Goal: Transaction & Acquisition: Purchase product/service

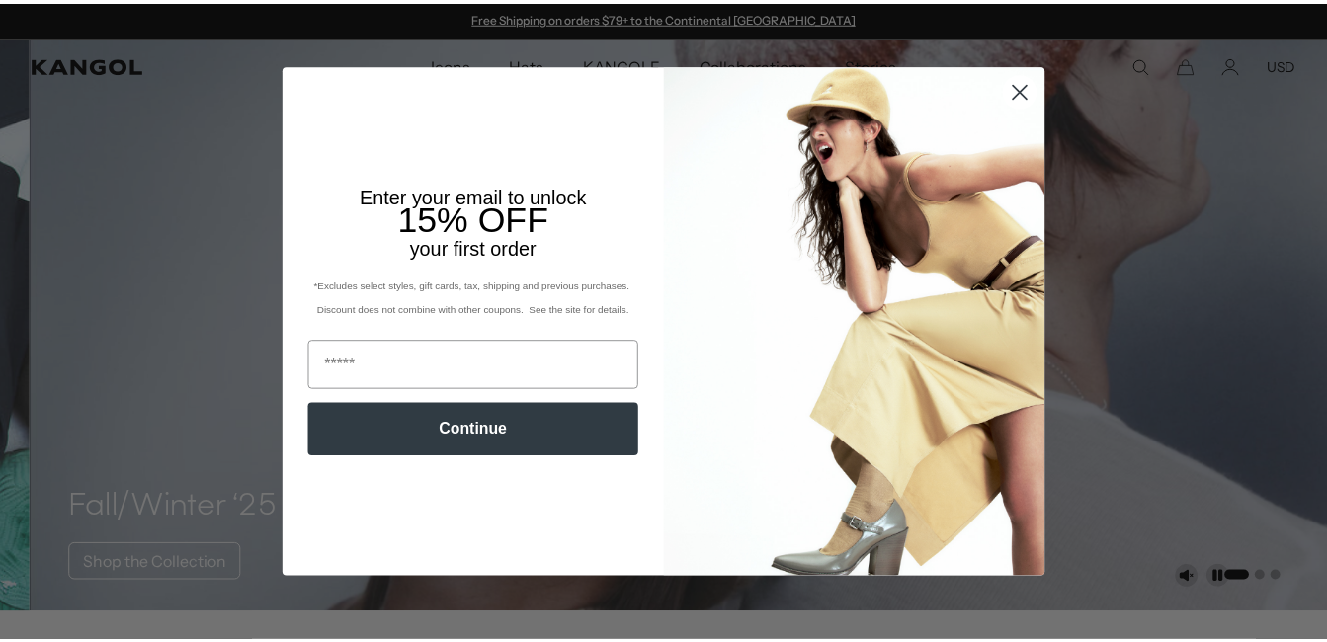
scroll to position [0, 407]
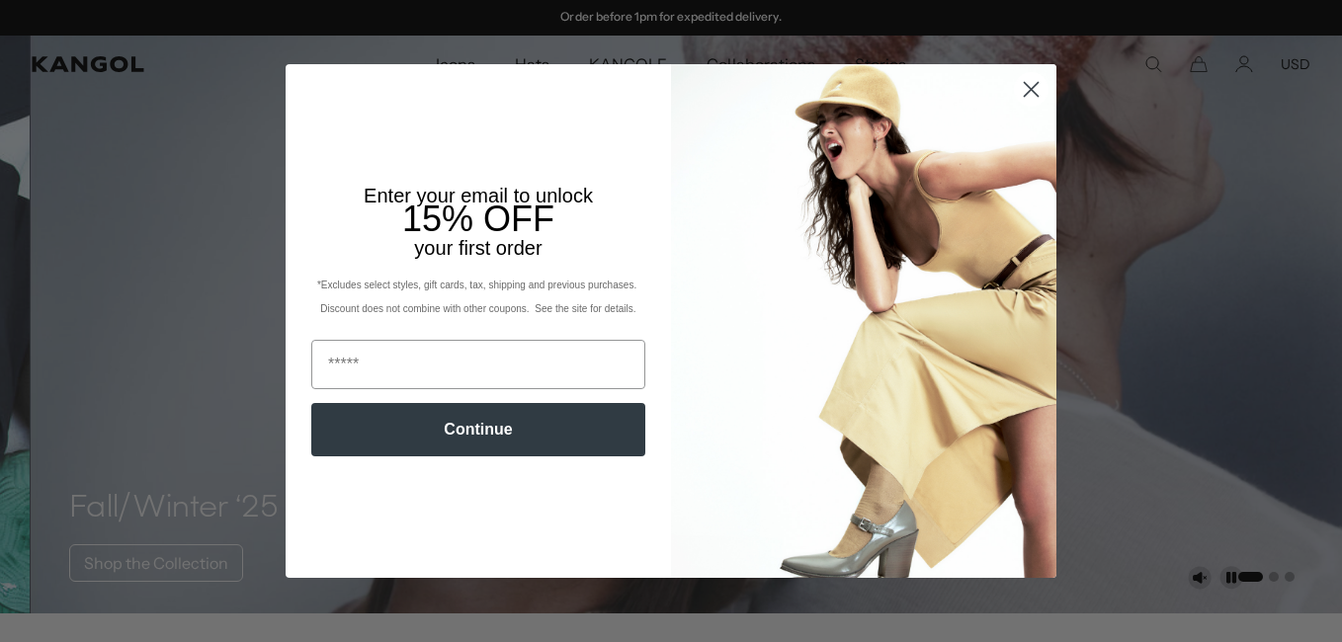
click at [1018, 87] on circle "Close dialog" at bounding box center [1031, 89] width 33 height 33
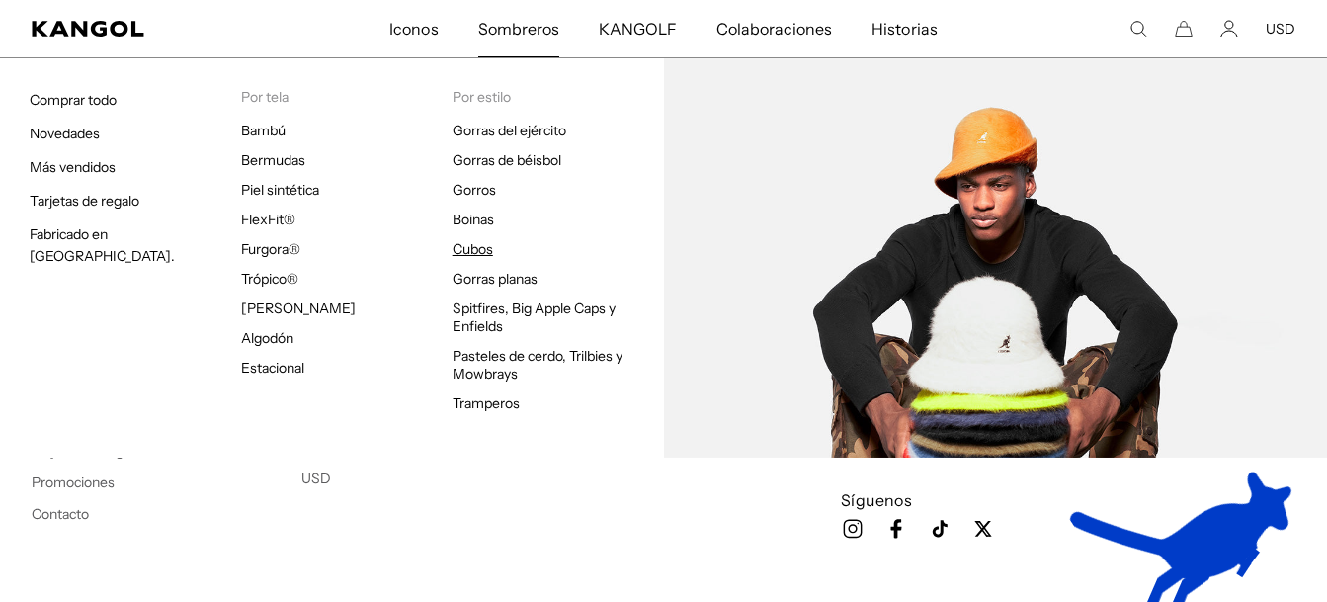
click at [482, 250] on link "Cubos" at bounding box center [472, 249] width 41 height 18
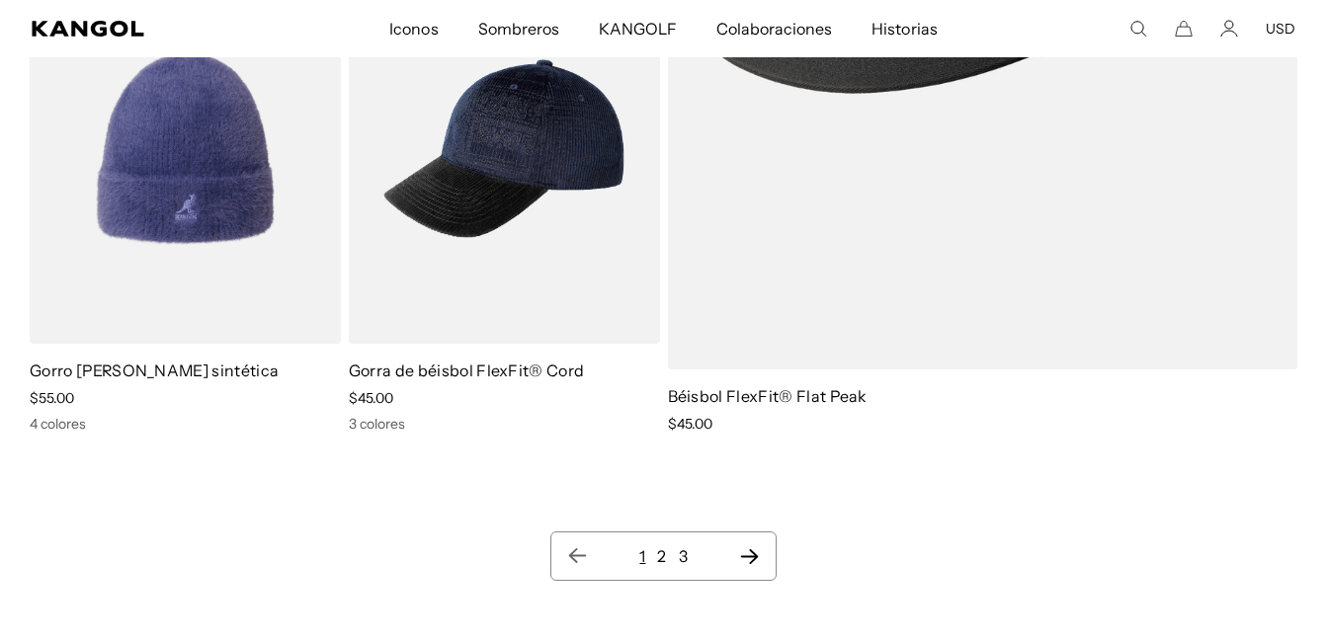
click at [664, 546] on link "2" at bounding box center [661, 556] width 9 height 20
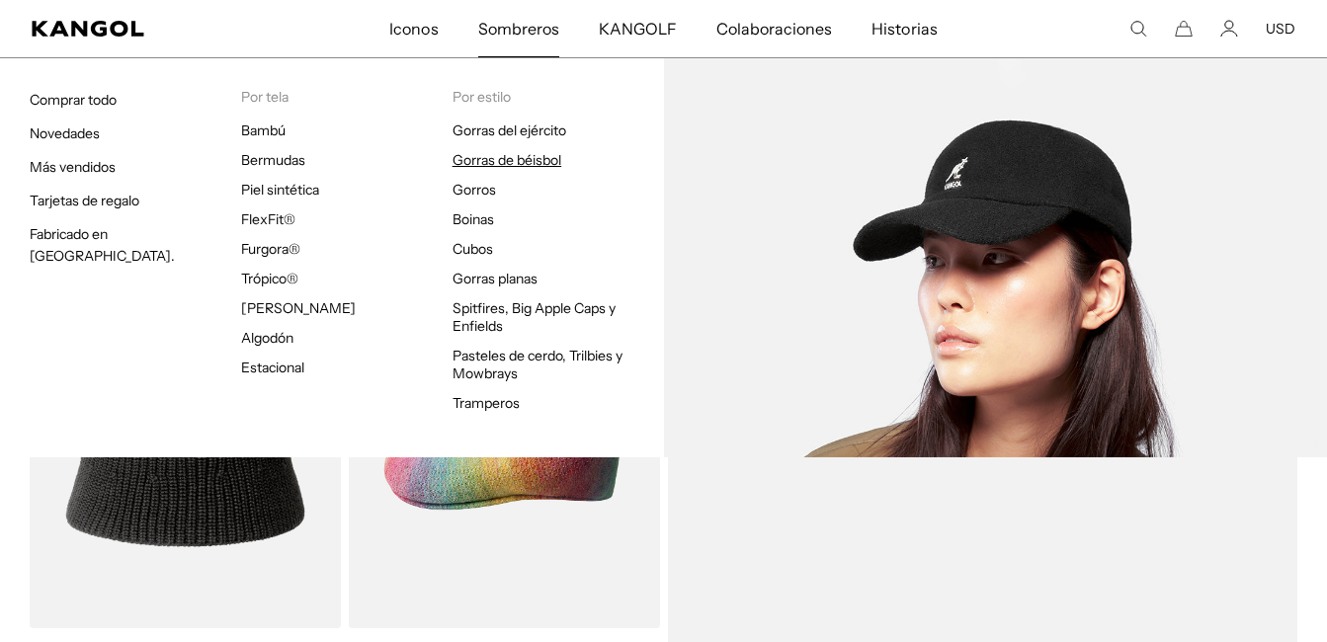
click at [497, 155] on link "Gorras de béisbol" at bounding box center [506, 160] width 109 height 18
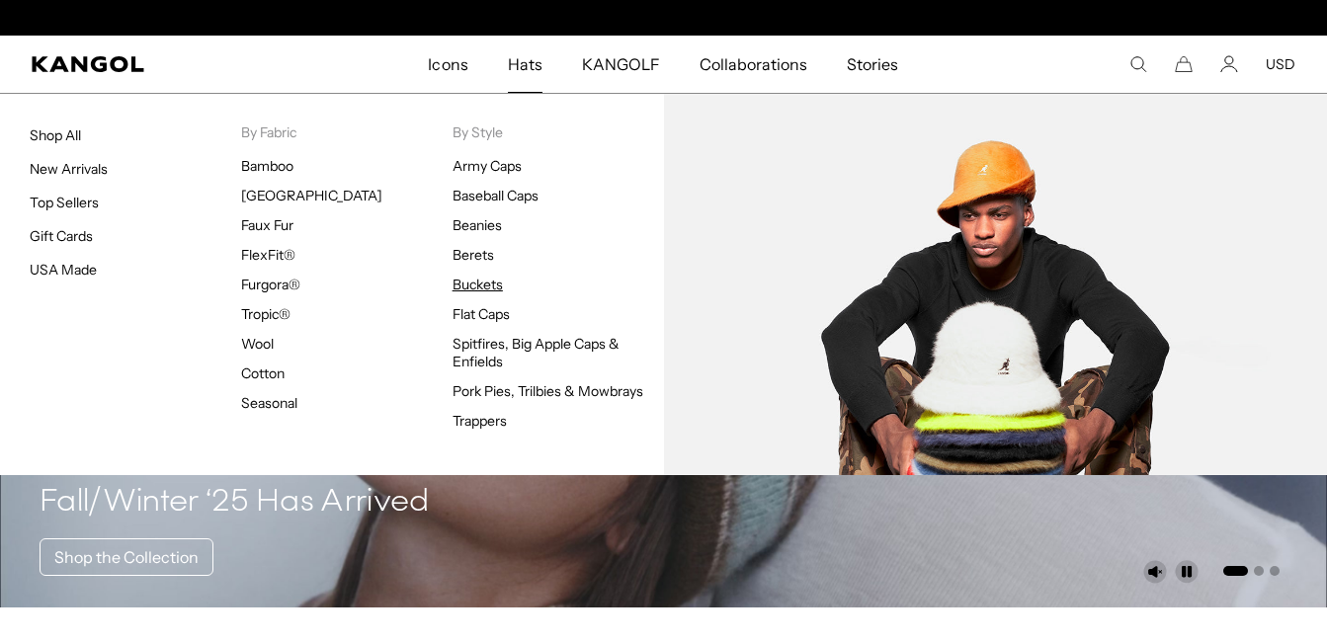
scroll to position [0, 407]
click at [465, 288] on link "Buckets" at bounding box center [477, 285] width 50 height 18
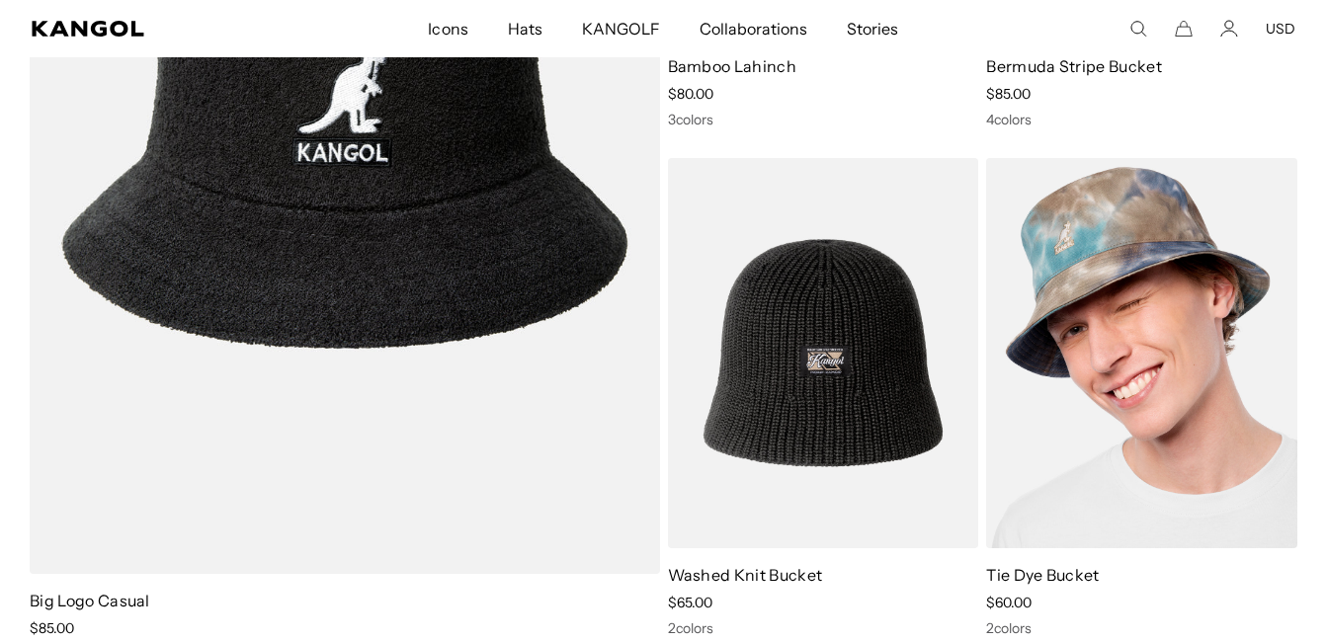
click at [1155, 414] on img at bounding box center [1141, 353] width 311 height 390
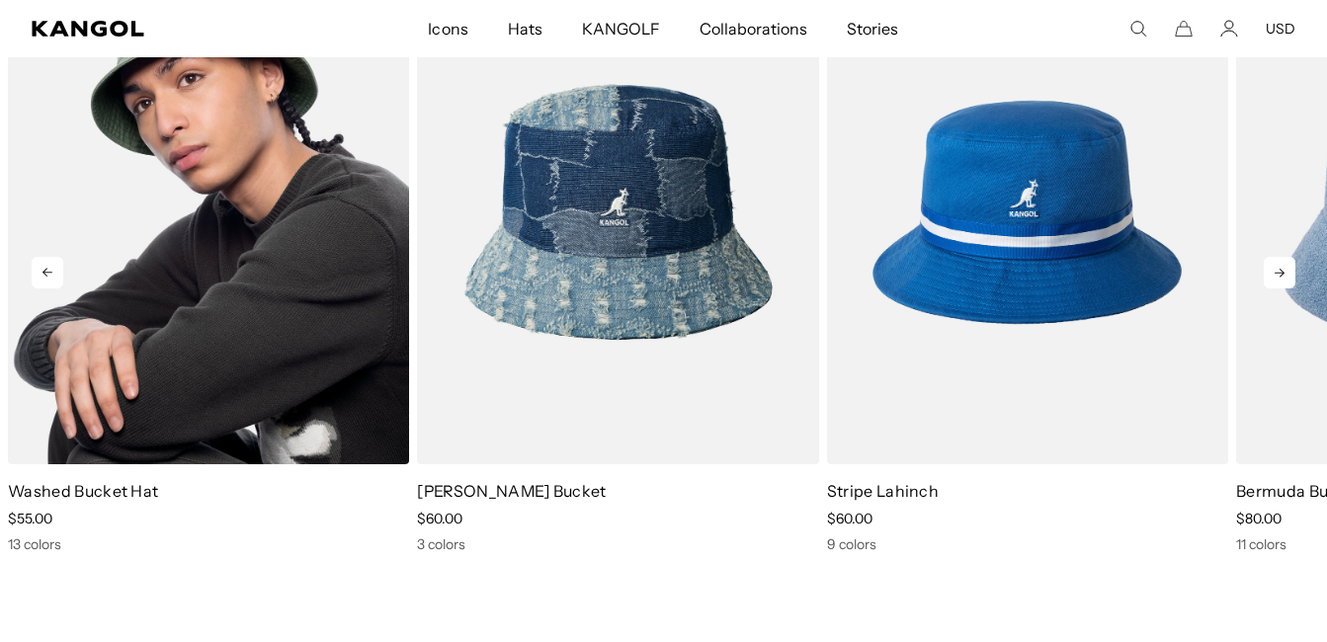
click at [198, 349] on img "1 of 5" at bounding box center [208, 212] width 401 height 504
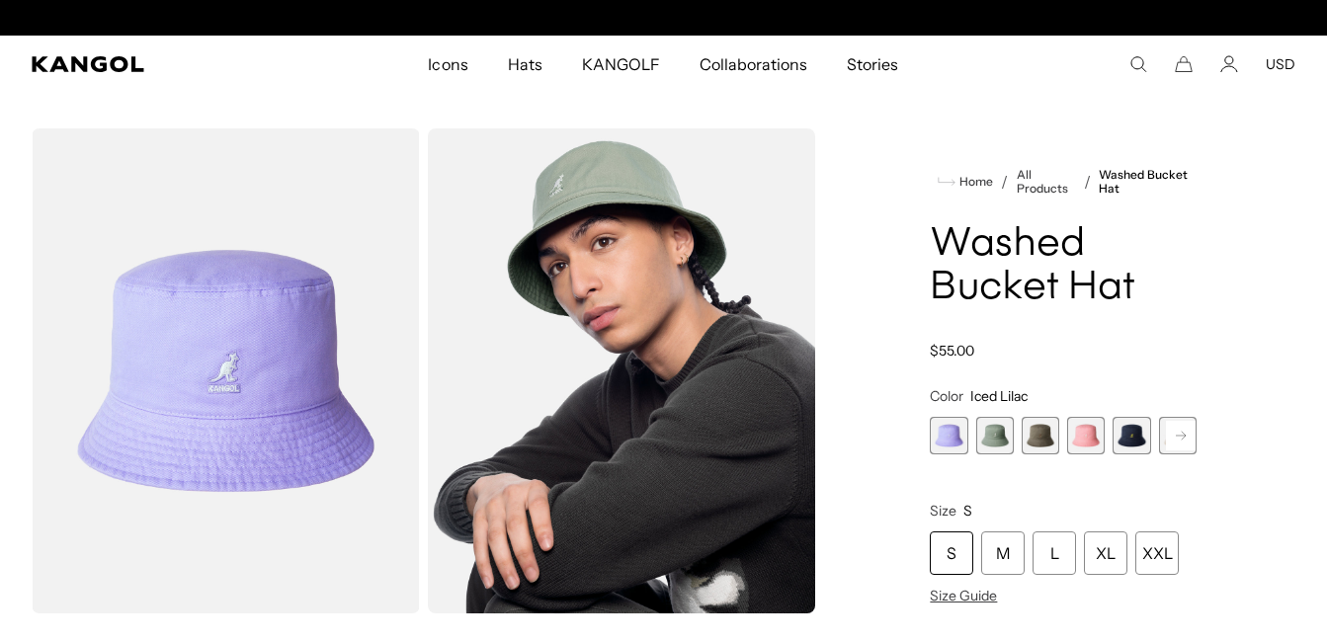
scroll to position [0, 407]
click at [986, 433] on span "2 of 13" at bounding box center [995, 436] width 38 height 38
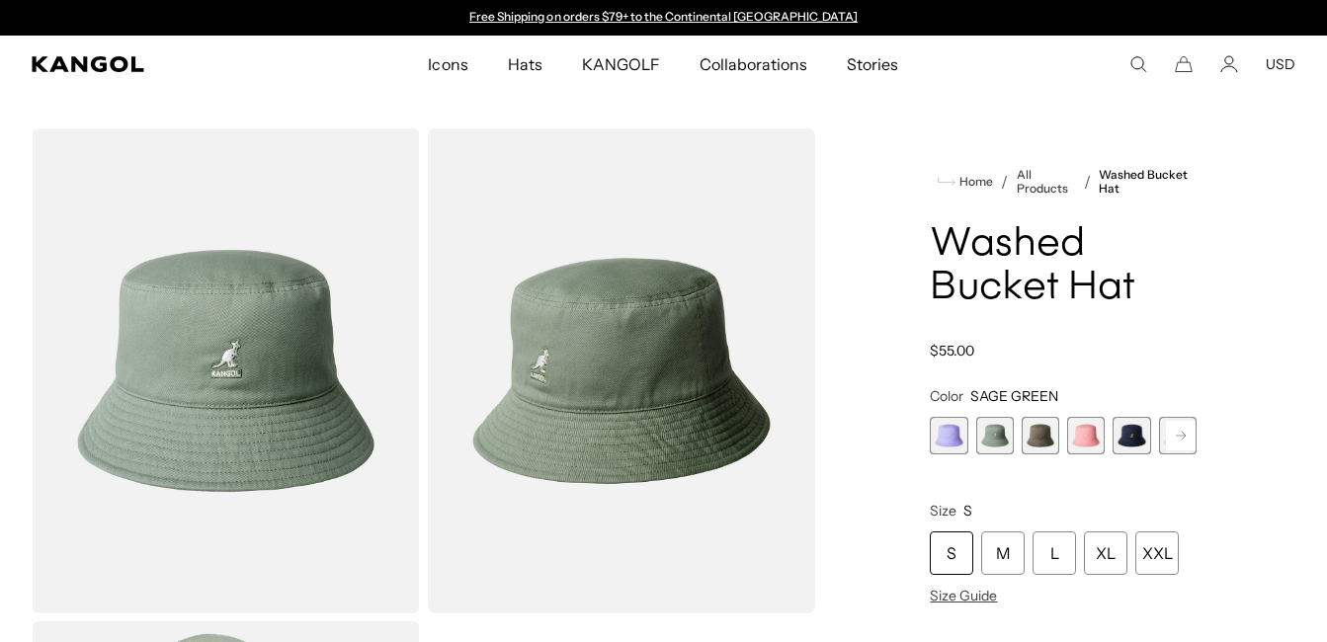
click at [994, 437] on span "2 of 13" at bounding box center [995, 436] width 38 height 38
click at [1043, 441] on span "3 of 13" at bounding box center [1040, 436] width 38 height 38
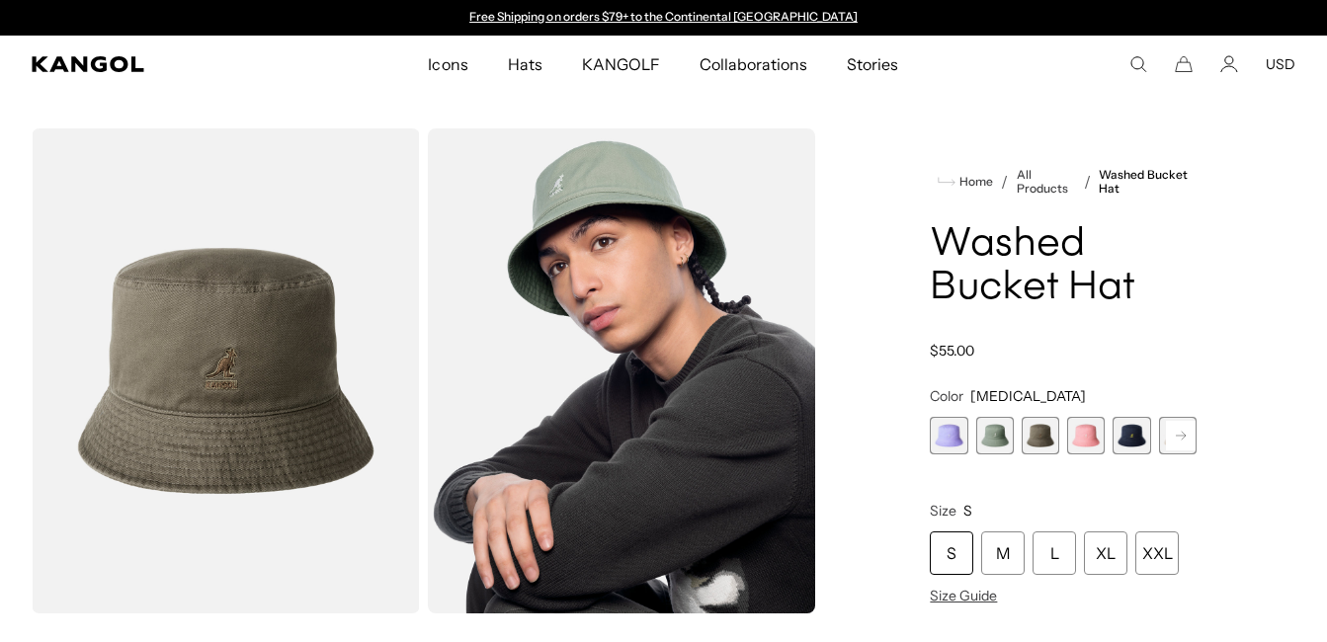
click at [1084, 439] on span "4 of 13" at bounding box center [1086, 436] width 38 height 38
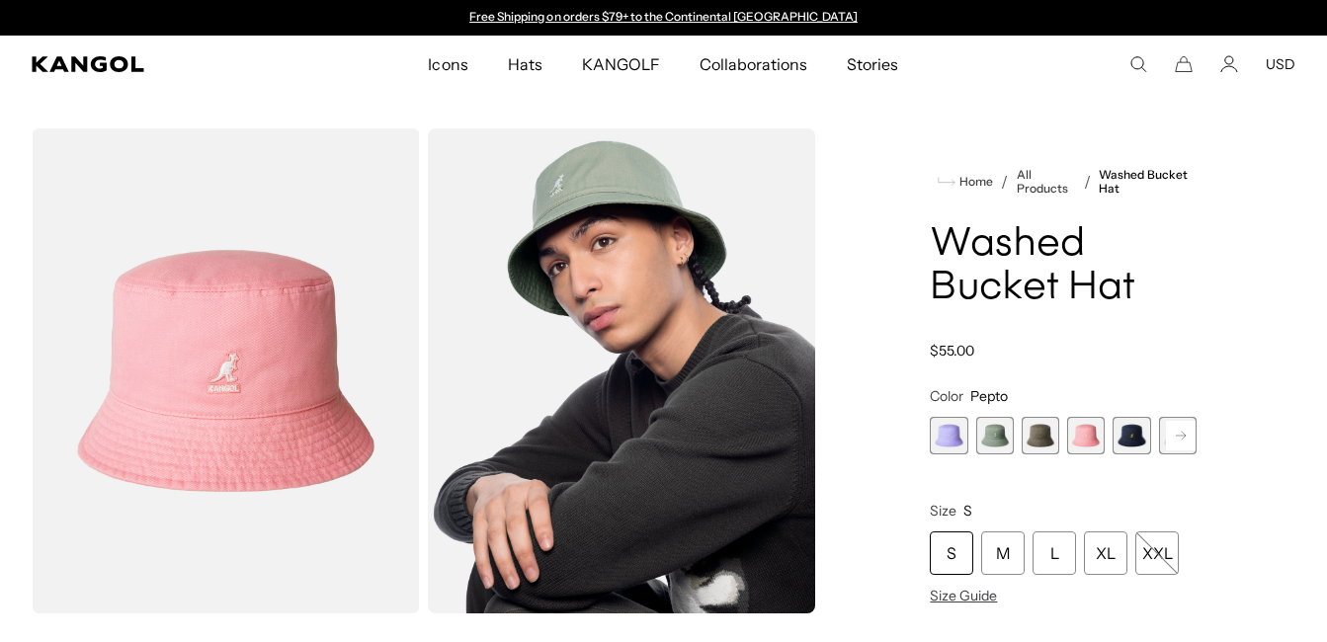
click at [1131, 447] on span "5 of 13" at bounding box center [1131, 436] width 38 height 38
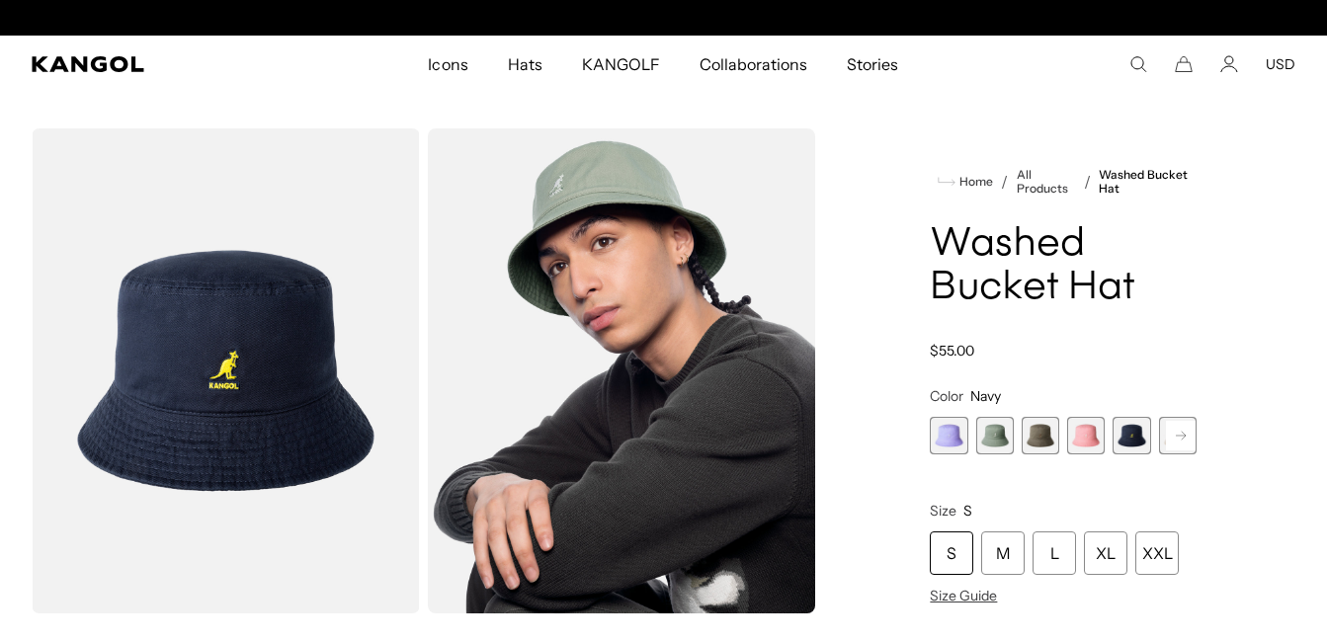
scroll to position [0, 407]
click at [1070, 558] on div "L" at bounding box center [1053, 552] width 43 height 43
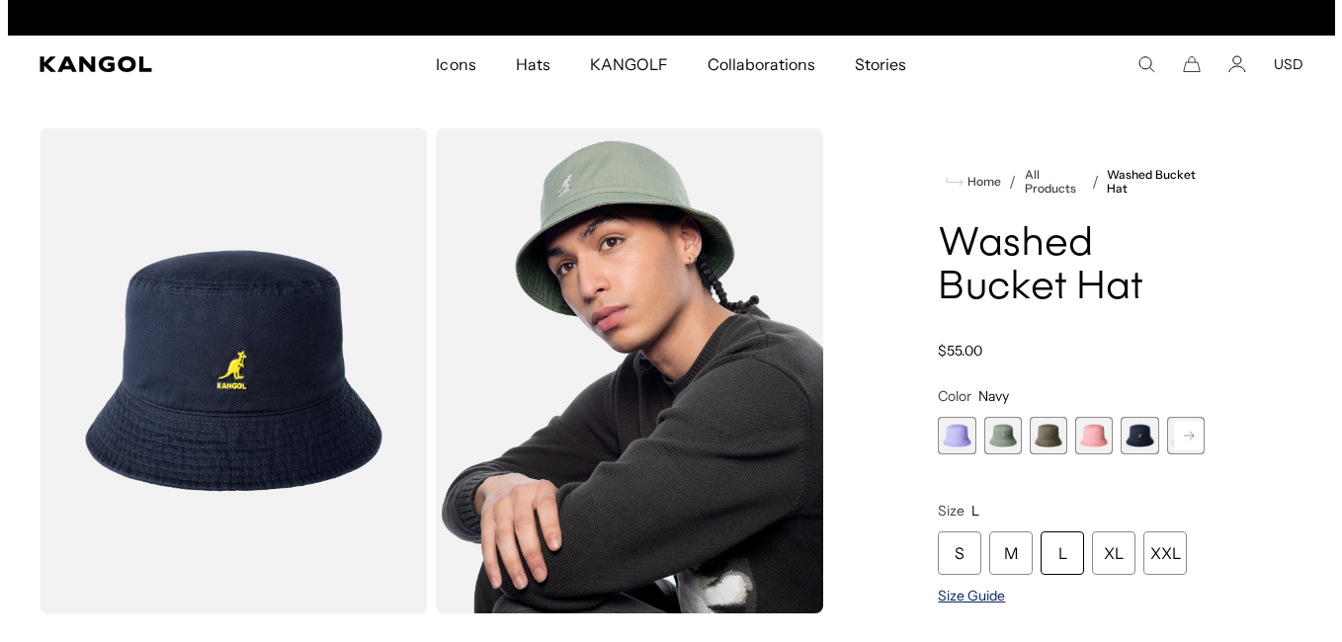
scroll to position [0, 407]
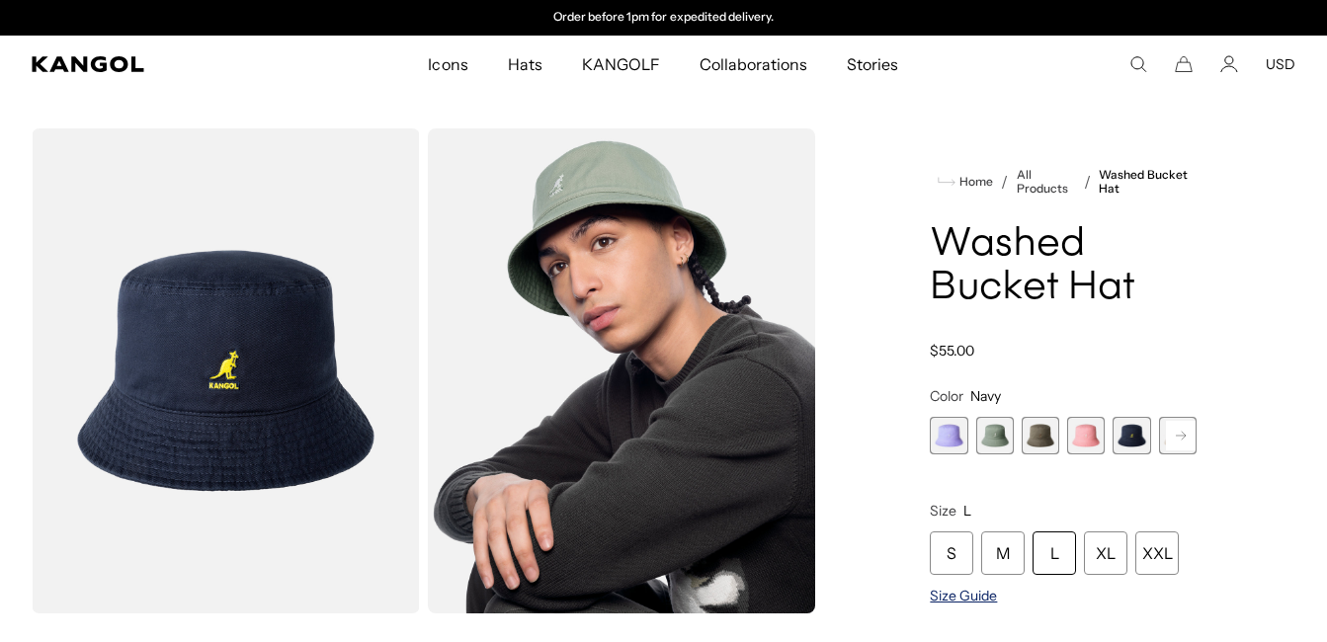
click at [968, 597] on span "Size Guide" at bounding box center [963, 596] width 67 height 18
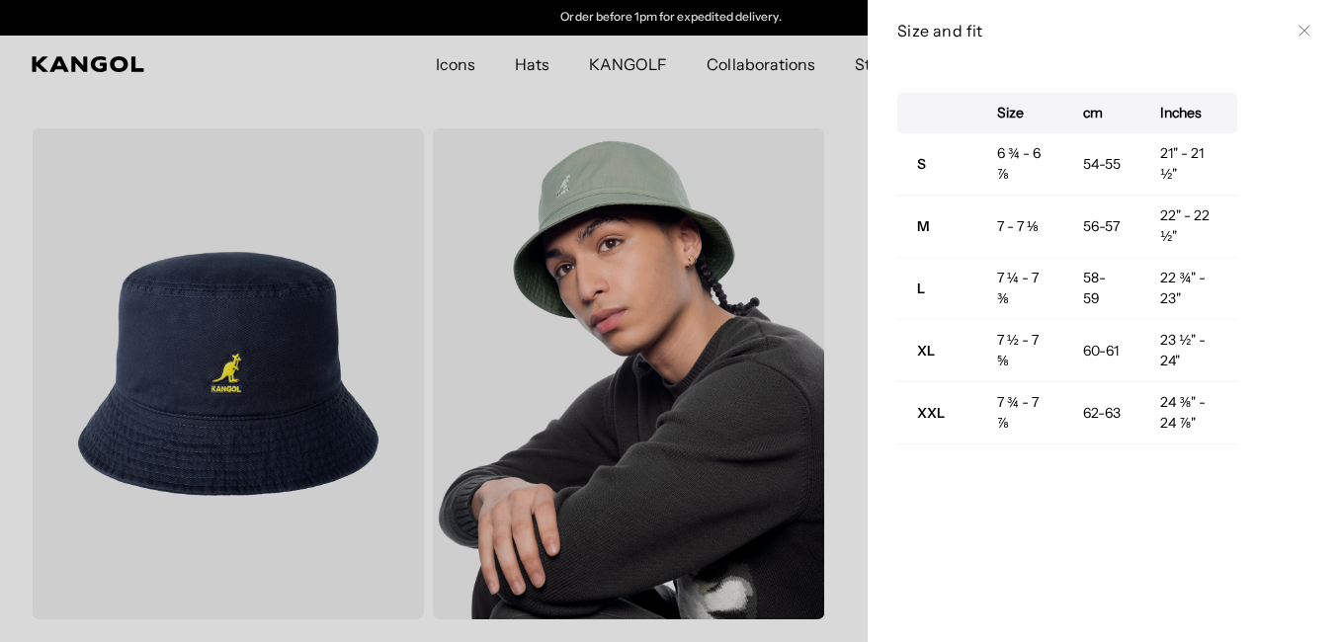
click at [1085, 294] on td "58-59" at bounding box center [1102, 289] width 78 height 62
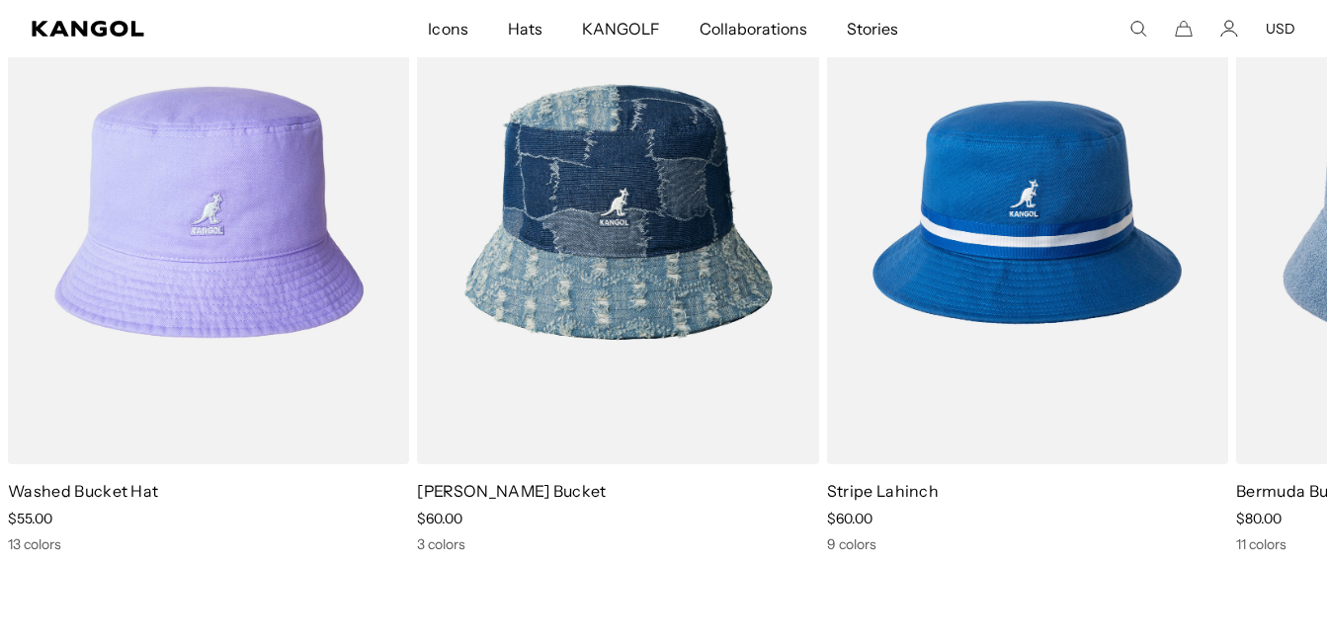
scroll to position [0, 407]
drag, startPoint x: 1324, startPoint y: 322, endPoint x: 1330, endPoint y: 292, distance: 30.2
click at [1326, 292] on html "Skip to content My Bag ( 0 ) Your cart is empty. Explore new hats Loading... Su…" at bounding box center [663, 478] width 1327 height 3686
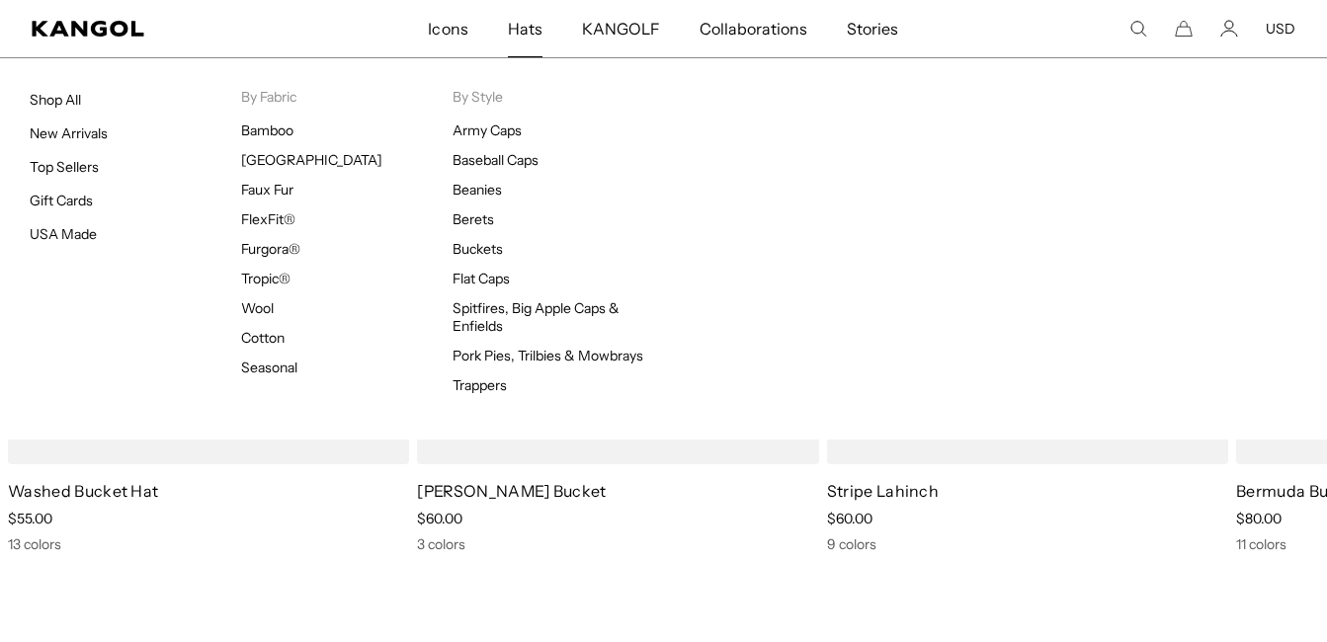
scroll to position [0, 0]
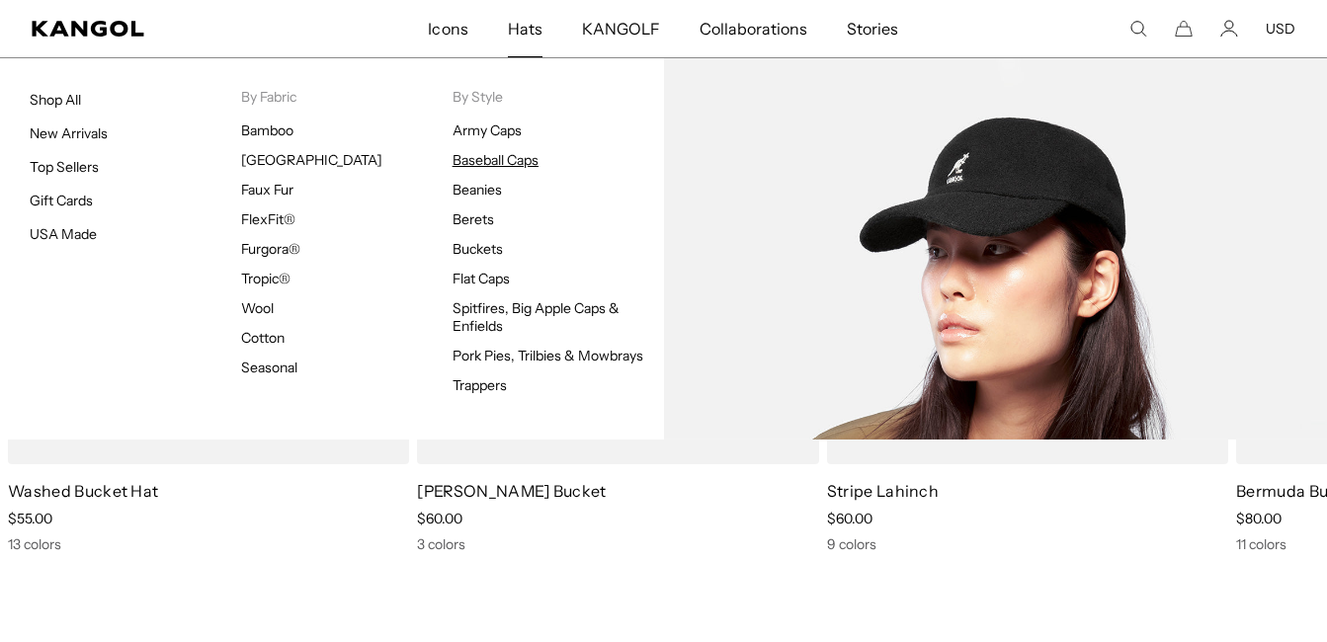
click at [492, 155] on link "Baseball Caps" at bounding box center [495, 160] width 86 height 18
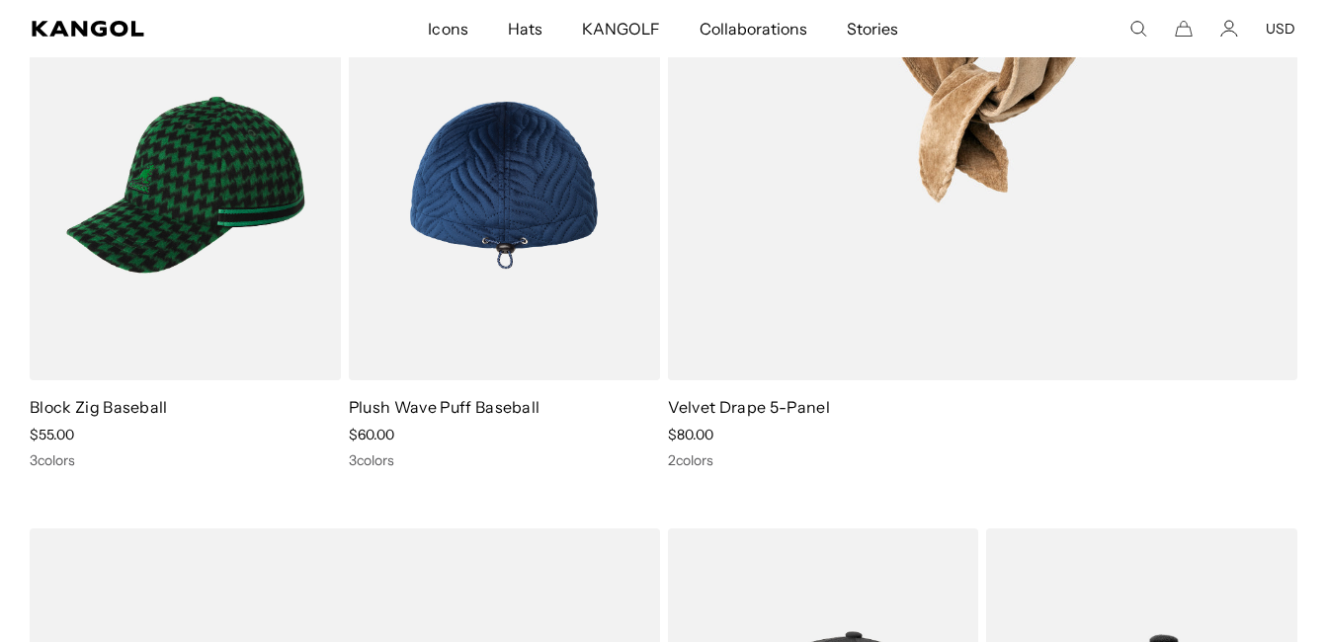
click at [554, 252] on img at bounding box center [504, 185] width 311 height 390
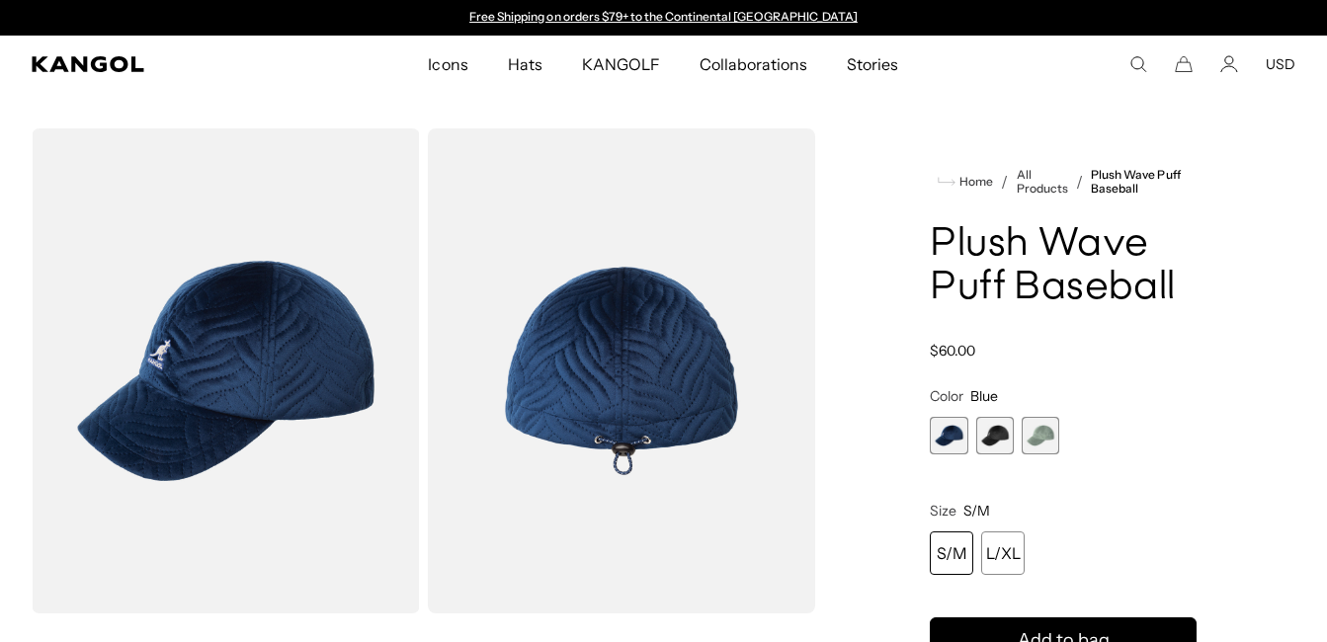
click at [988, 445] on span "2 of 3" at bounding box center [995, 436] width 38 height 38
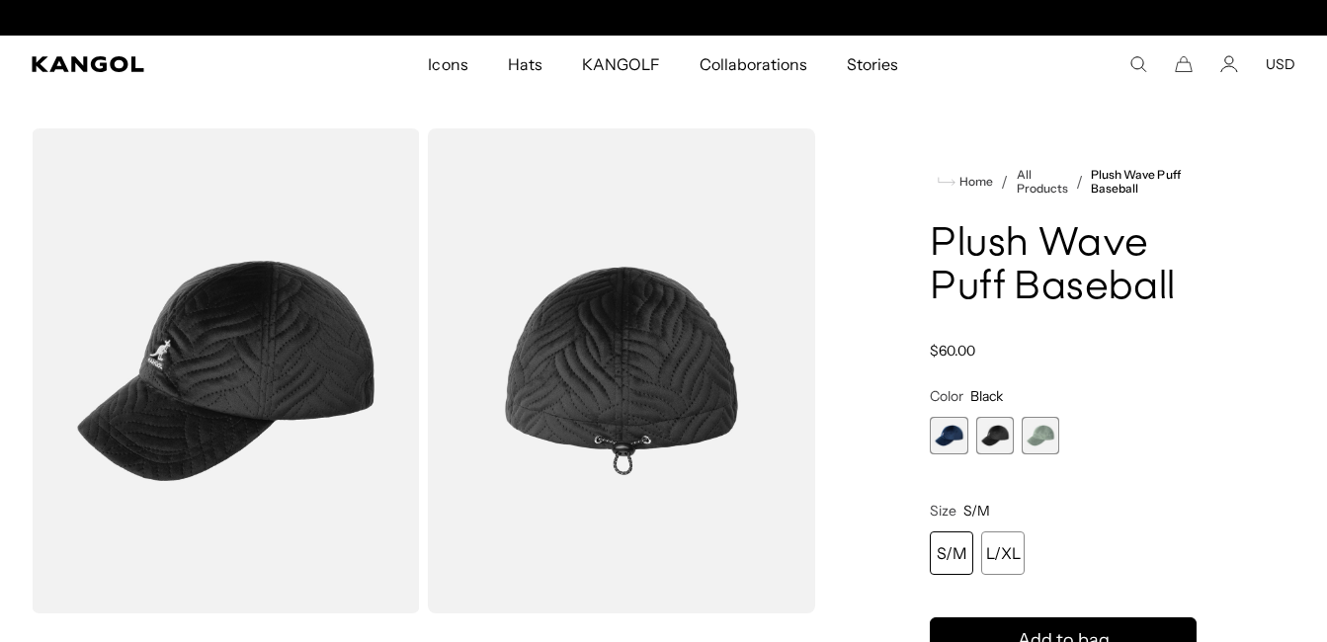
scroll to position [0, 407]
click at [1051, 441] on span "3 of 3" at bounding box center [1040, 436] width 38 height 38
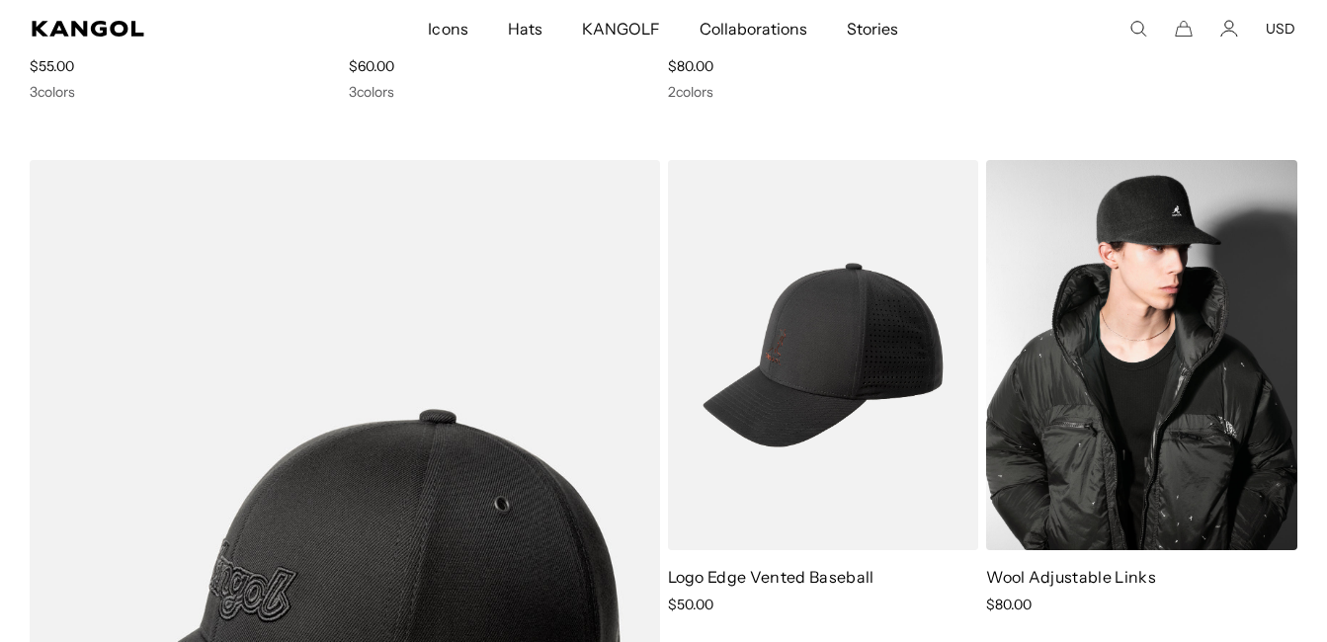
click at [1161, 379] on img at bounding box center [1141, 355] width 311 height 390
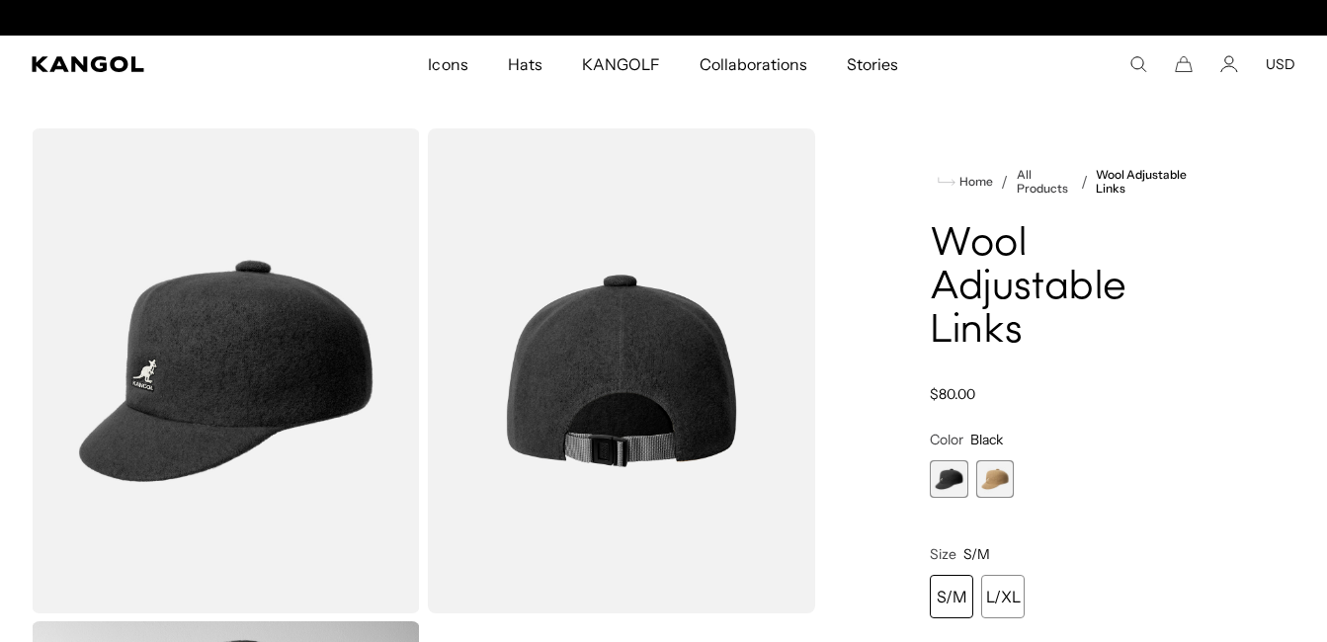
scroll to position [0, 407]
click at [987, 487] on span "2 of 2" at bounding box center [995, 479] width 38 height 38
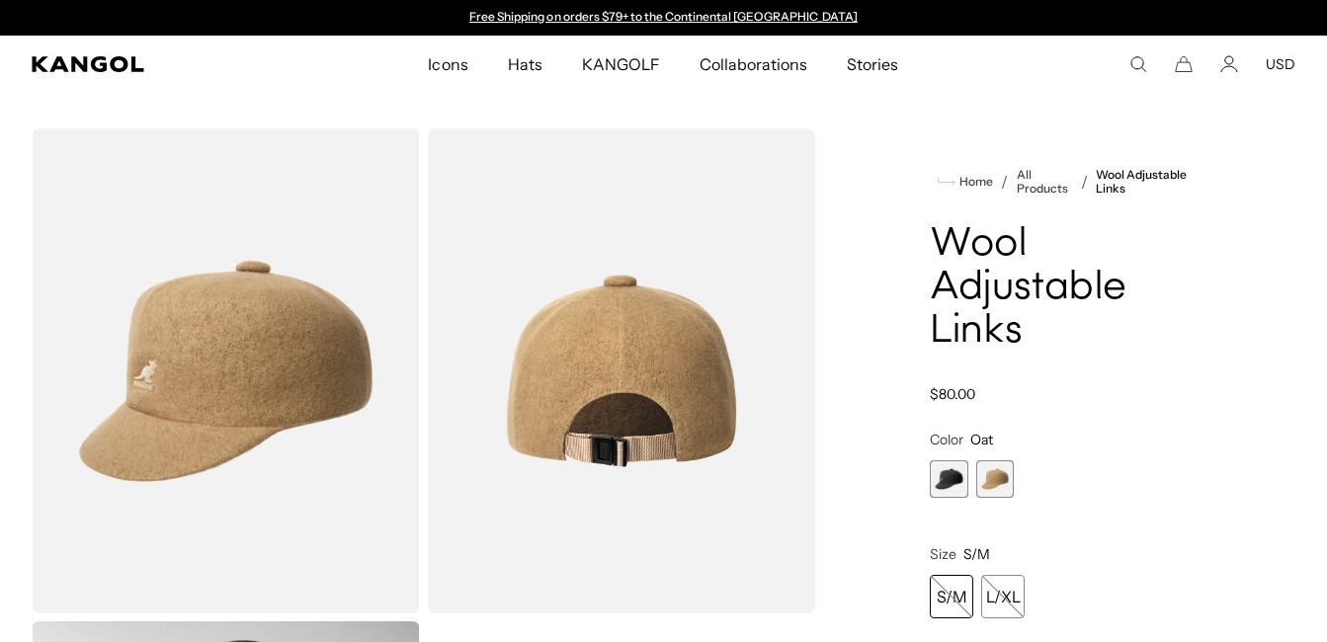
click at [1002, 480] on span "2 of 2" at bounding box center [995, 479] width 38 height 38
click at [928, 477] on div "Home / All Products / Wool Adjustable Links Wool Adjustable Links Regular price…" at bounding box center [1063, 617] width 464 height 978
drag, startPoint x: 928, startPoint y: 477, endPoint x: 951, endPoint y: 480, distance: 23.9
click at [951, 480] on span "1 of 2" at bounding box center [949, 479] width 38 height 38
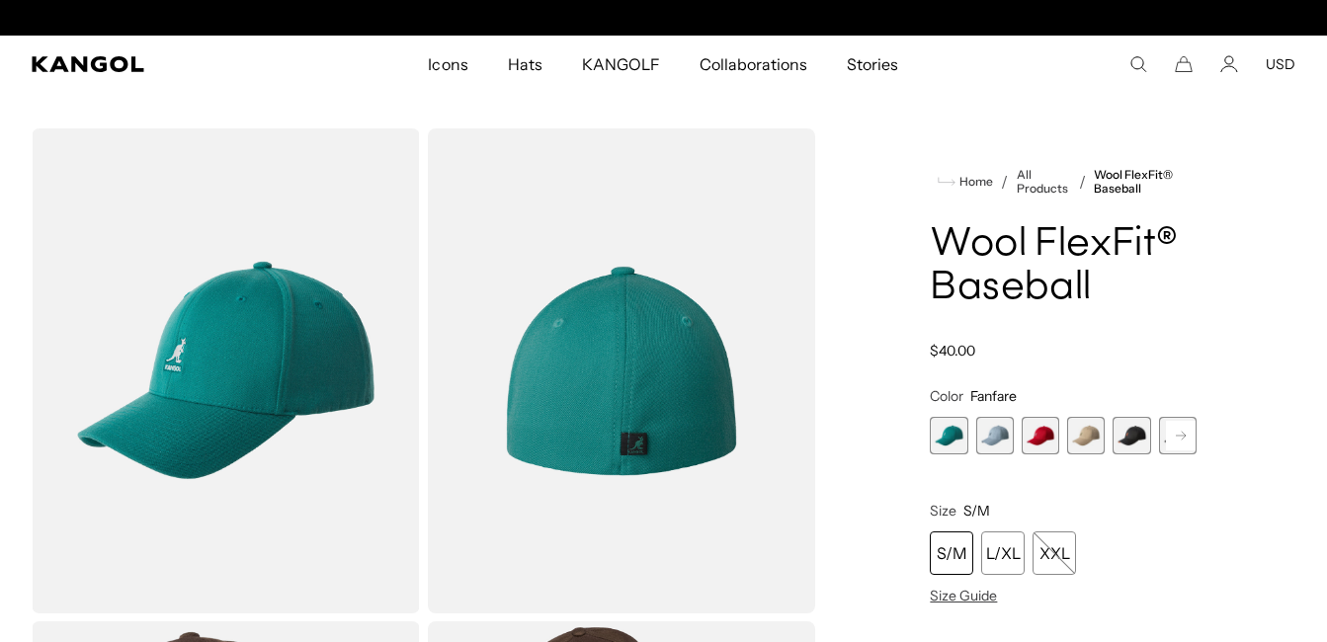
click at [993, 444] on span "2 of 17" at bounding box center [995, 436] width 38 height 38
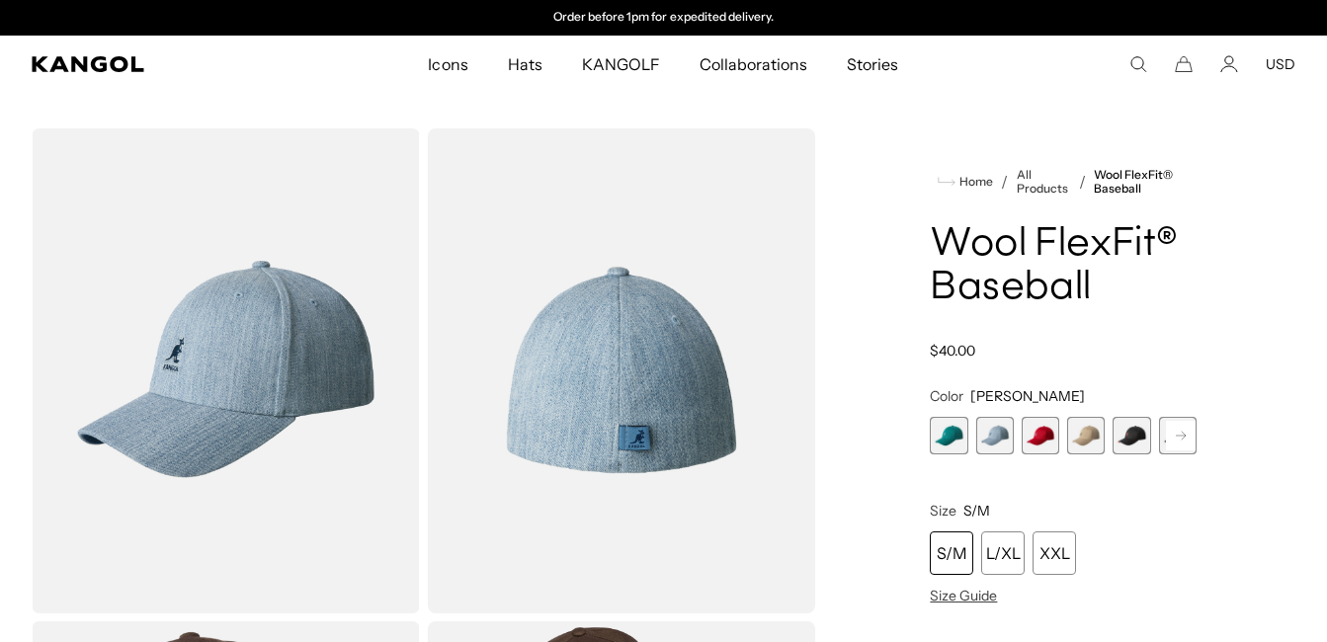
click at [1036, 430] on span "3 of 17" at bounding box center [1040, 436] width 38 height 38
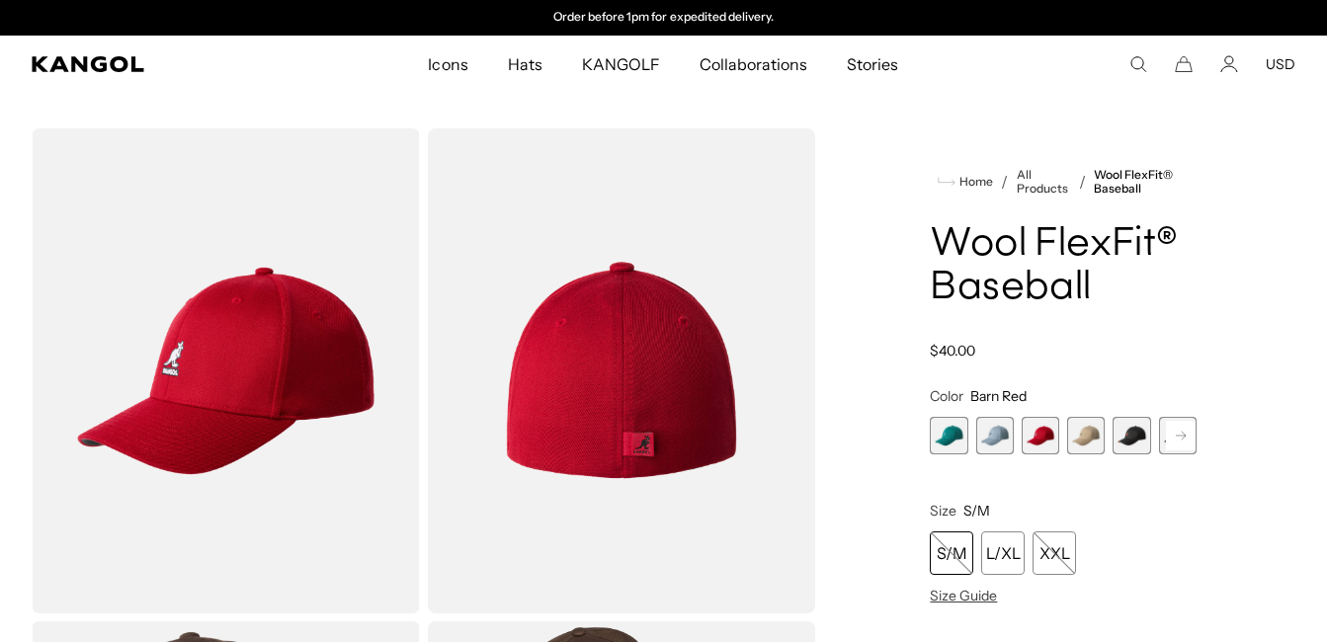
click at [232, 451] on img "Gallery Viewer" at bounding box center [226, 370] width 388 height 485
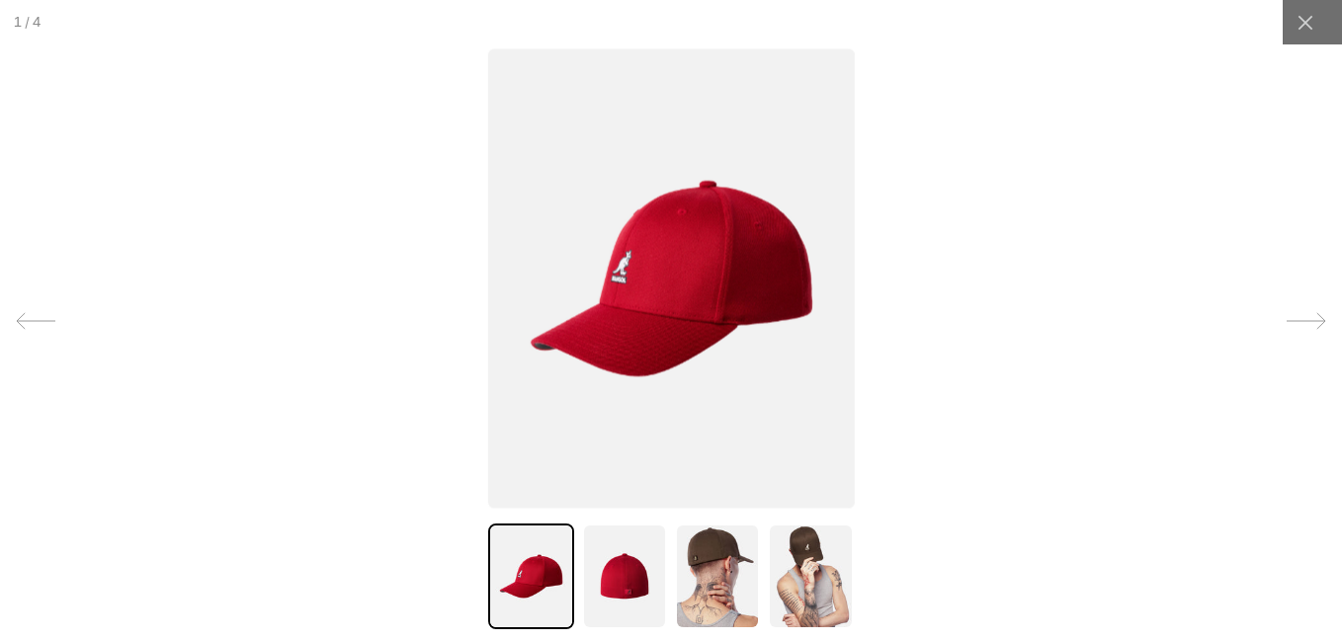
click at [614, 590] on img at bounding box center [624, 577] width 85 height 106
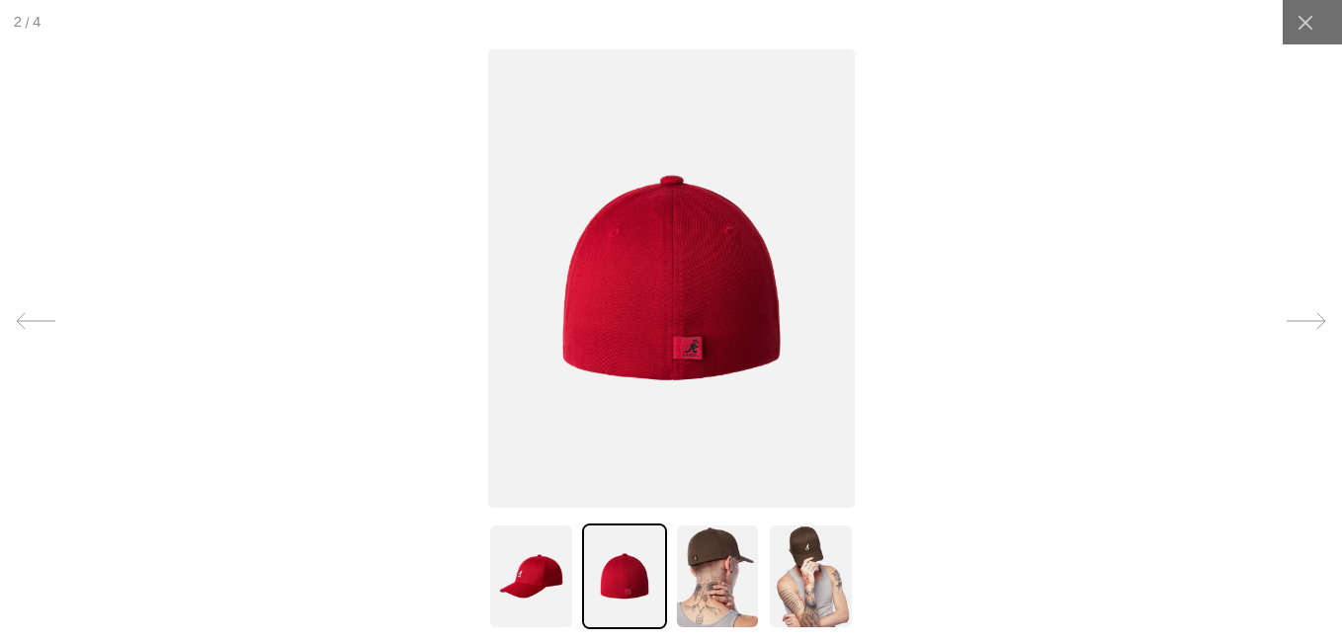
scroll to position [0, 407]
click at [721, 590] on img at bounding box center [717, 577] width 85 height 106
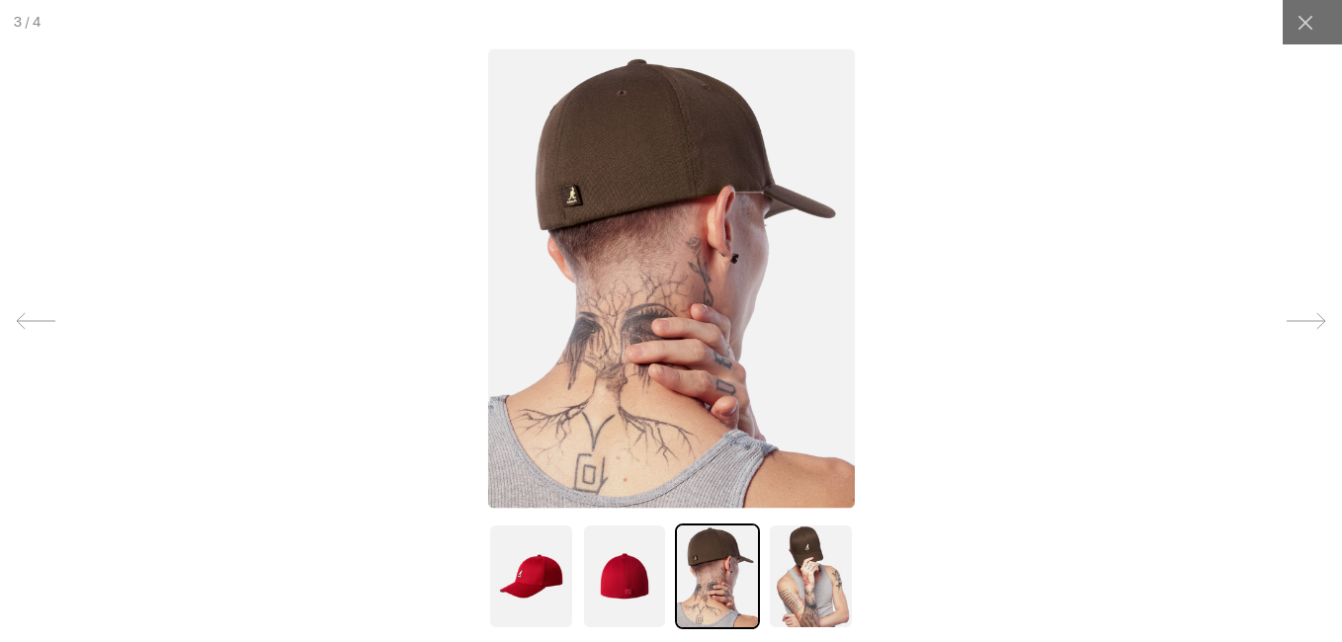
click at [797, 599] on img at bounding box center [810, 577] width 85 height 106
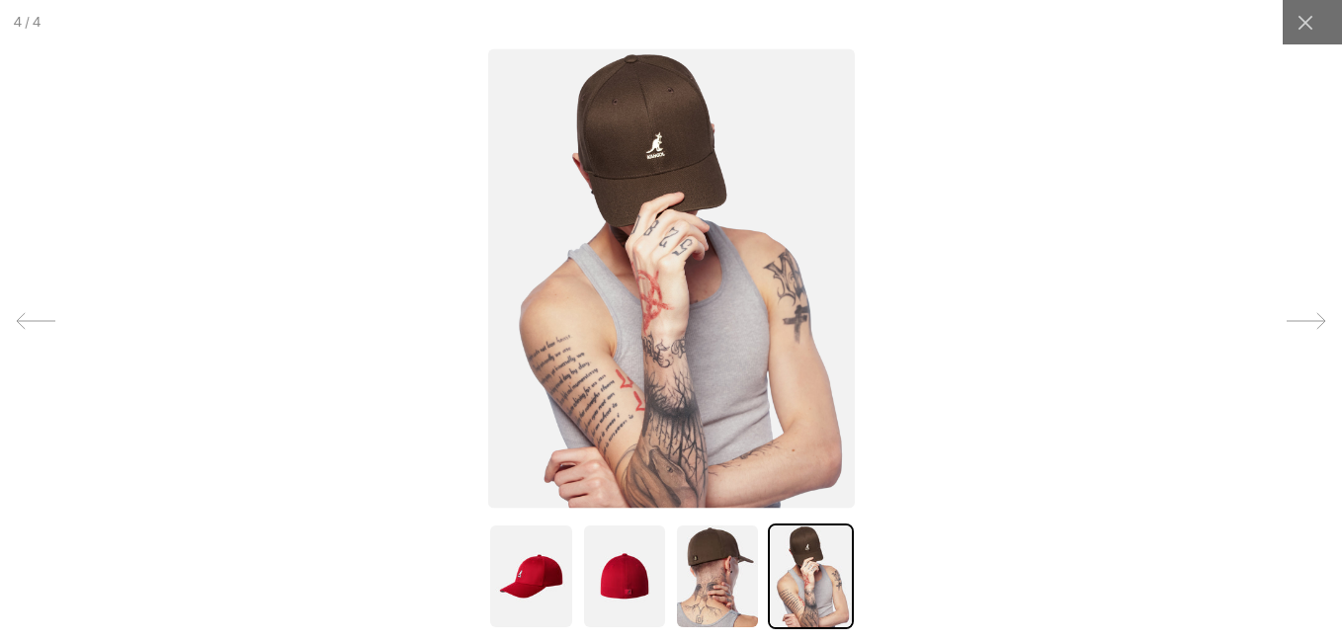
scroll to position [0, 0]
click at [513, 575] on img at bounding box center [530, 577] width 85 height 106
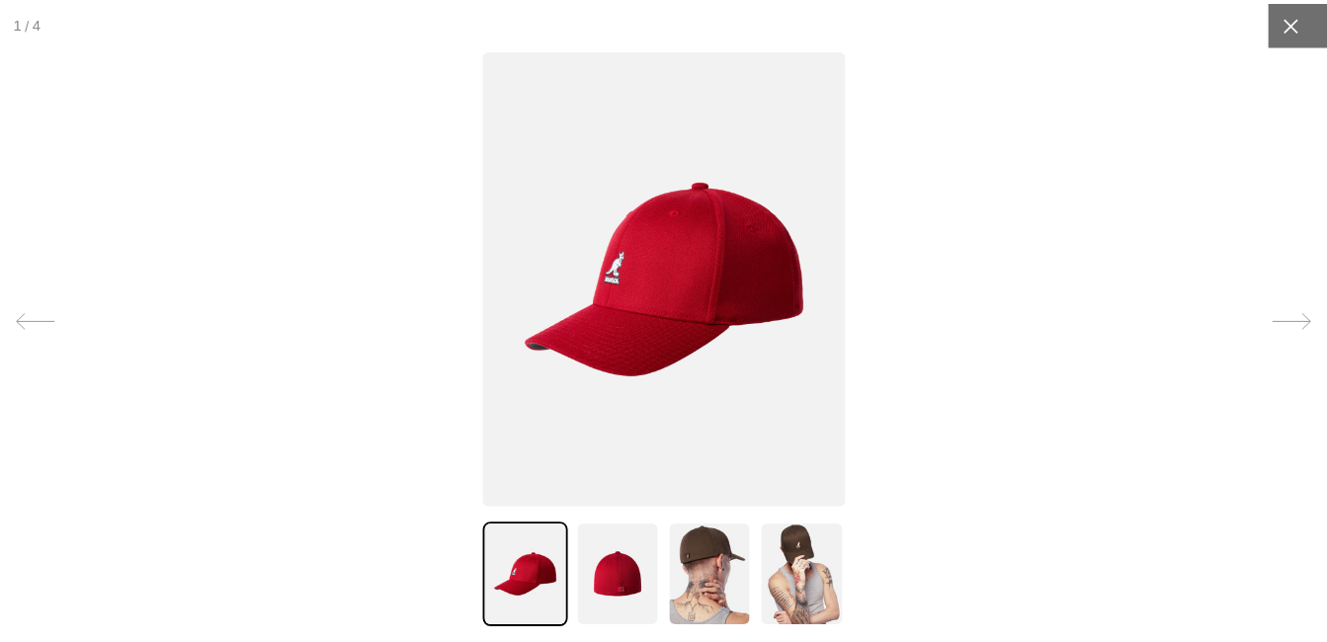
scroll to position [0, 407]
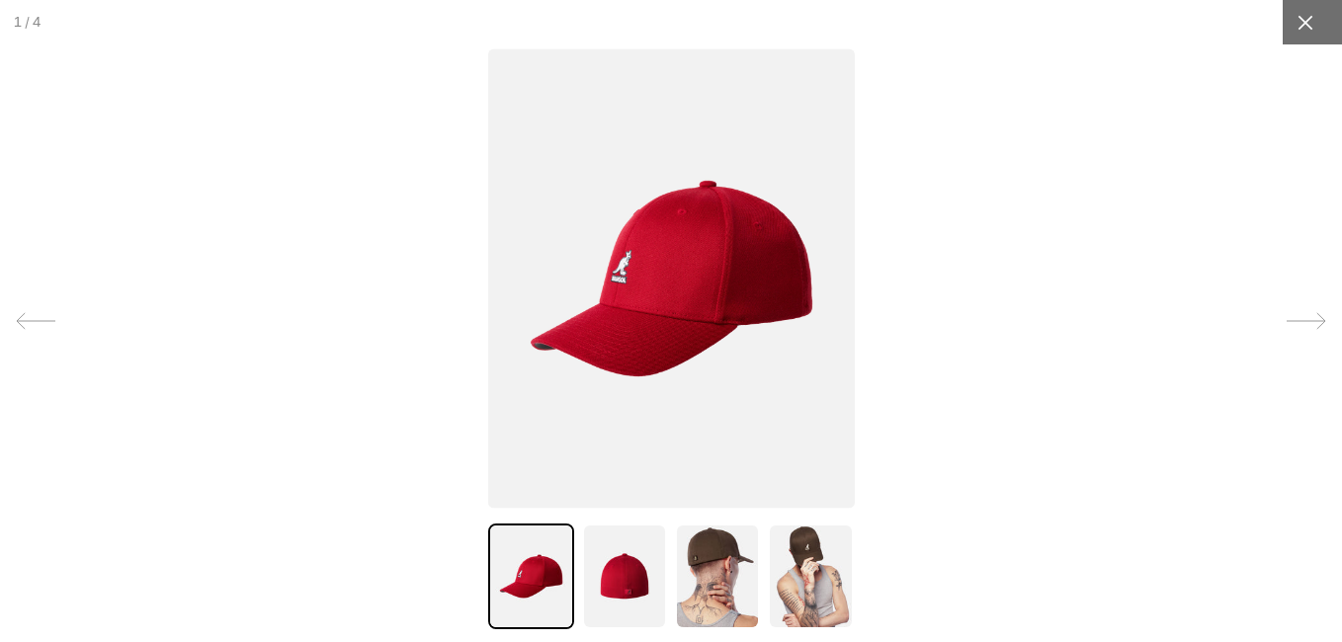
click at [1295, 15] on icon at bounding box center [1305, 23] width 20 height 20
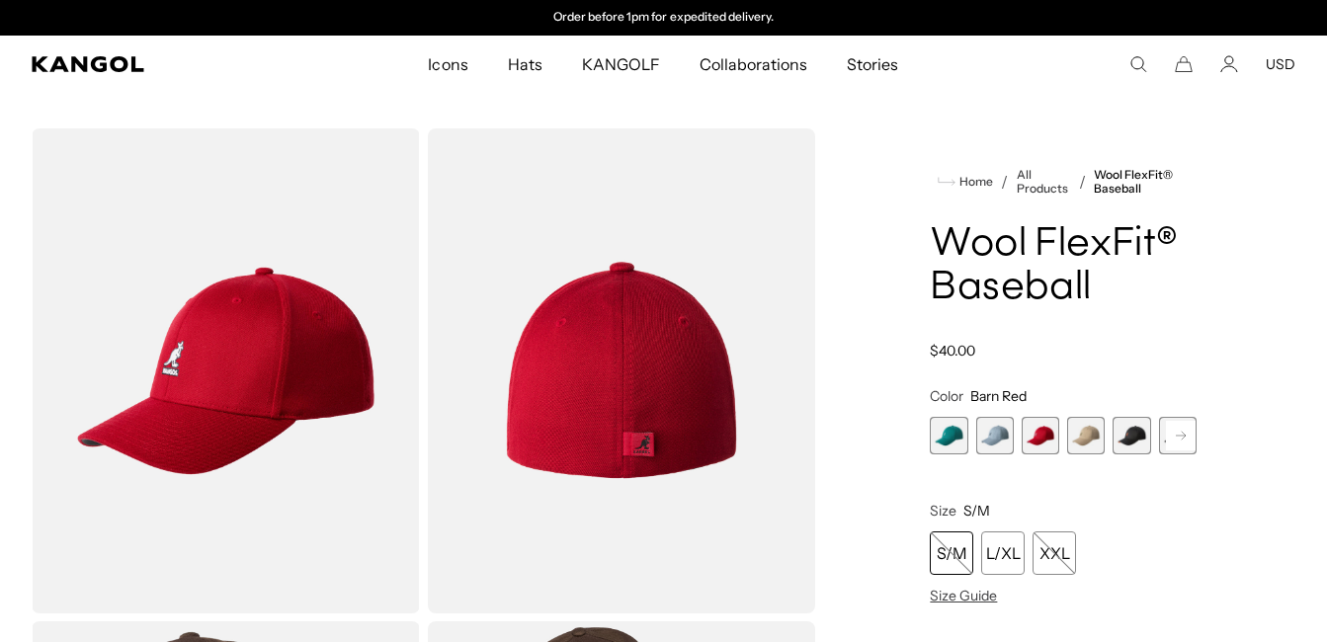
click at [1183, 444] on rect at bounding box center [1181, 436] width 30 height 30
click at [1182, 442] on rect at bounding box center [1181, 436] width 30 height 30
click at [1184, 438] on rect at bounding box center [1181, 436] width 30 height 30
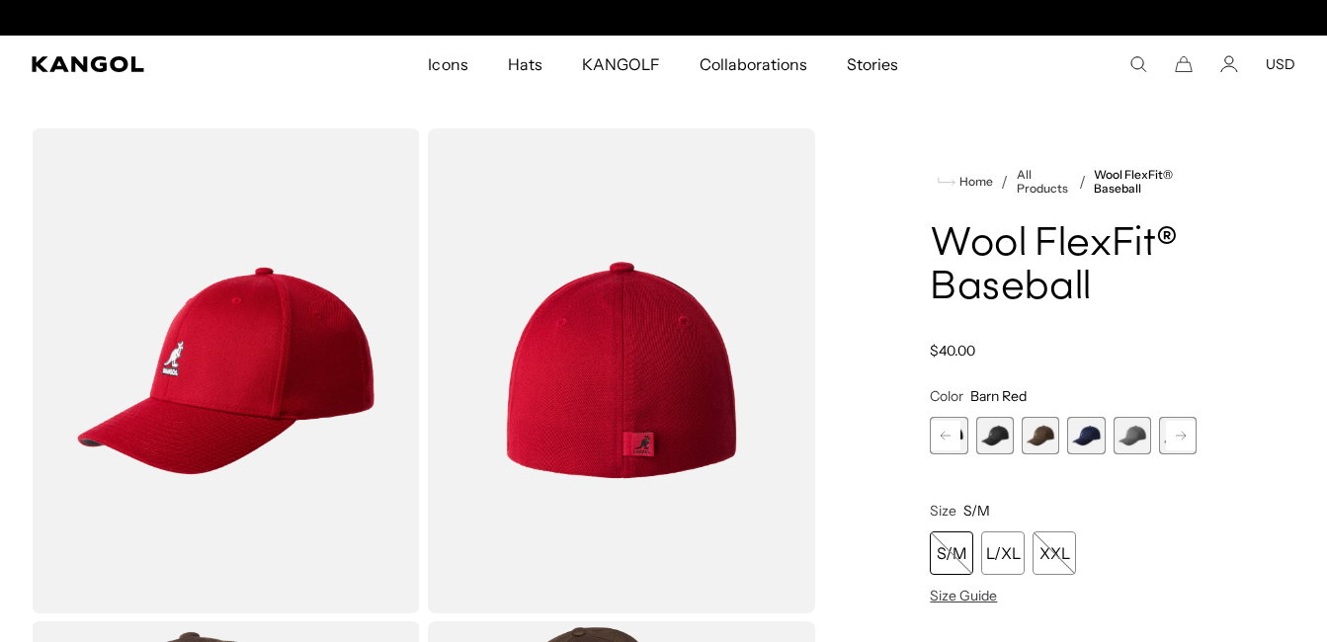
scroll to position [0, 0]
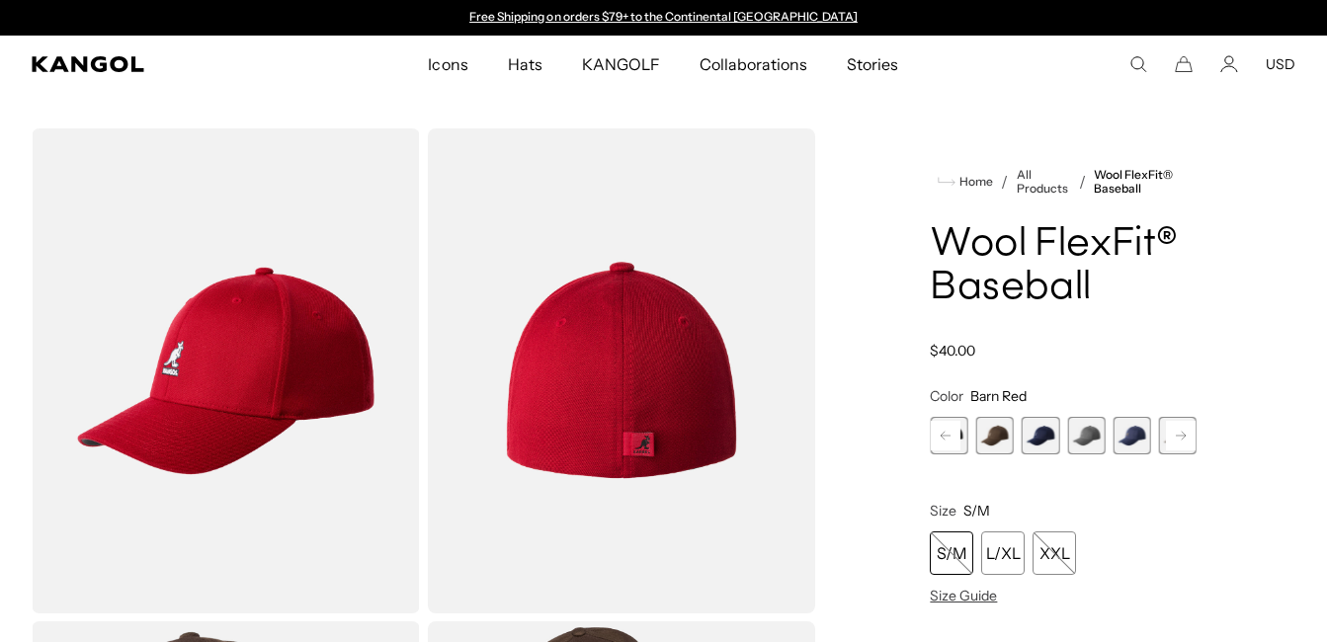
drag, startPoint x: 1184, startPoint y: 438, endPoint x: 1031, endPoint y: 429, distance: 153.4
click at [1031, 429] on span "8 of 17" at bounding box center [1040, 436] width 38 height 38
click at [1031, 428] on span "8 of 17" at bounding box center [1040, 436] width 38 height 38
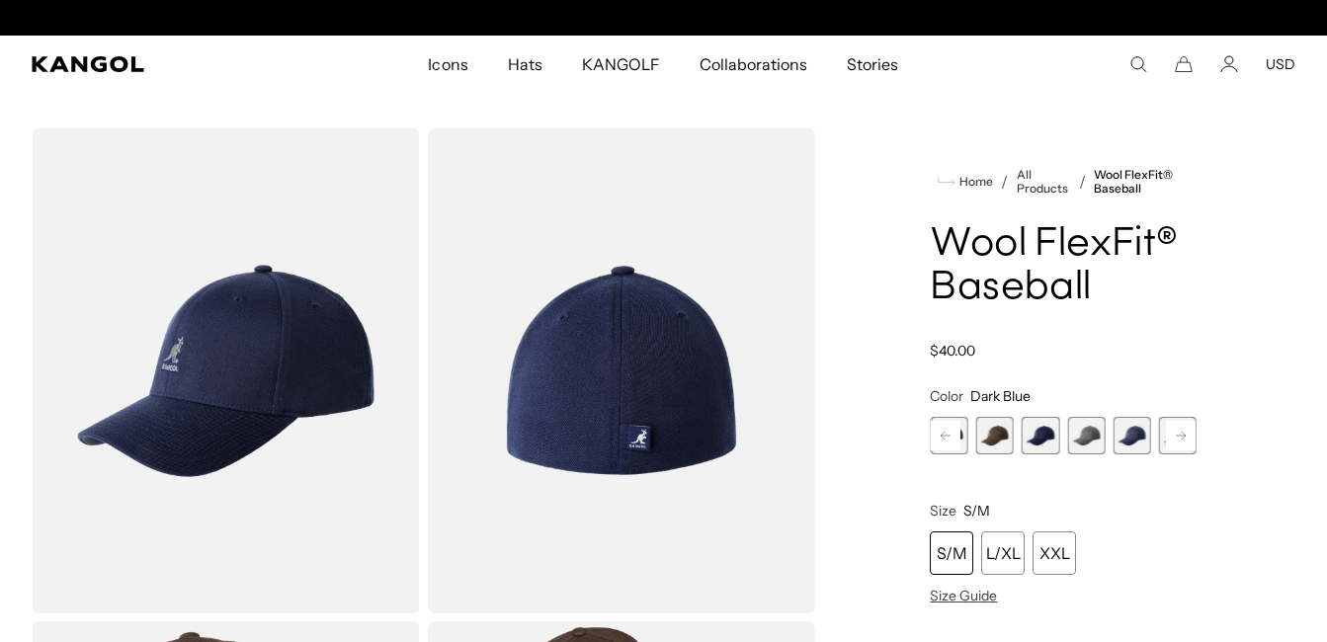
scroll to position [0, 407]
drag, startPoint x: 1031, startPoint y: 428, endPoint x: 1075, endPoint y: 437, distance: 44.4
click at [1075, 437] on span "9 of 17" at bounding box center [1086, 436] width 38 height 38
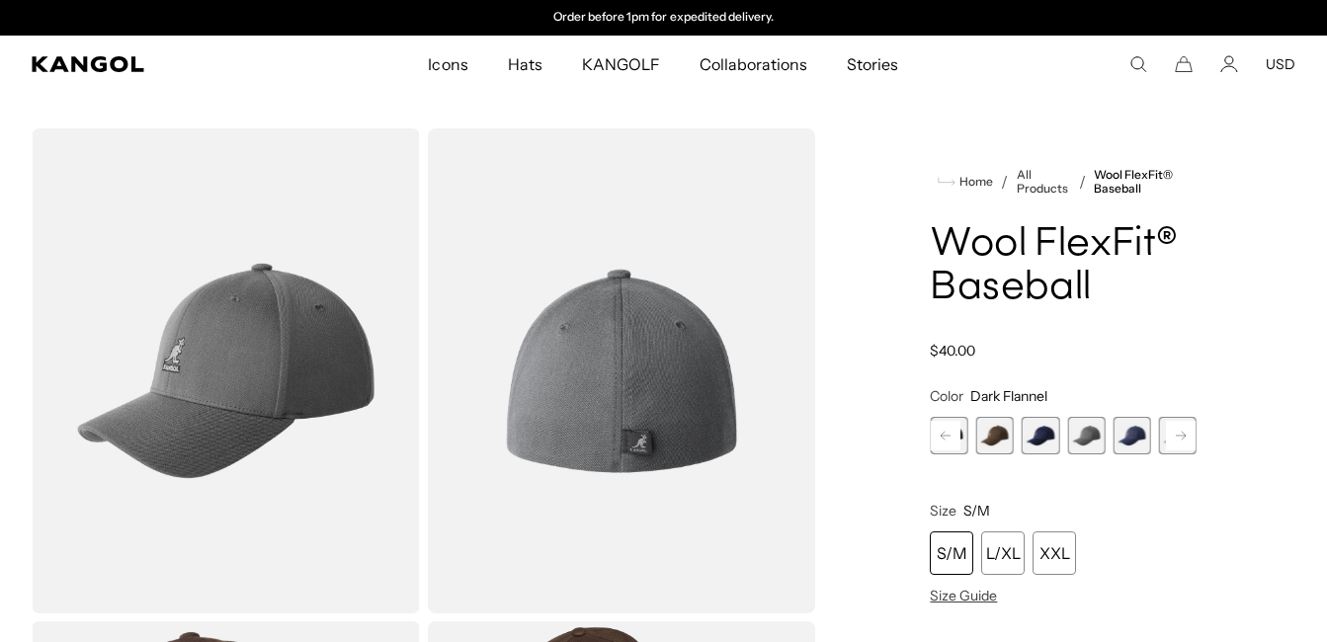
click at [1131, 434] on span "10 of 17" at bounding box center [1131, 436] width 38 height 38
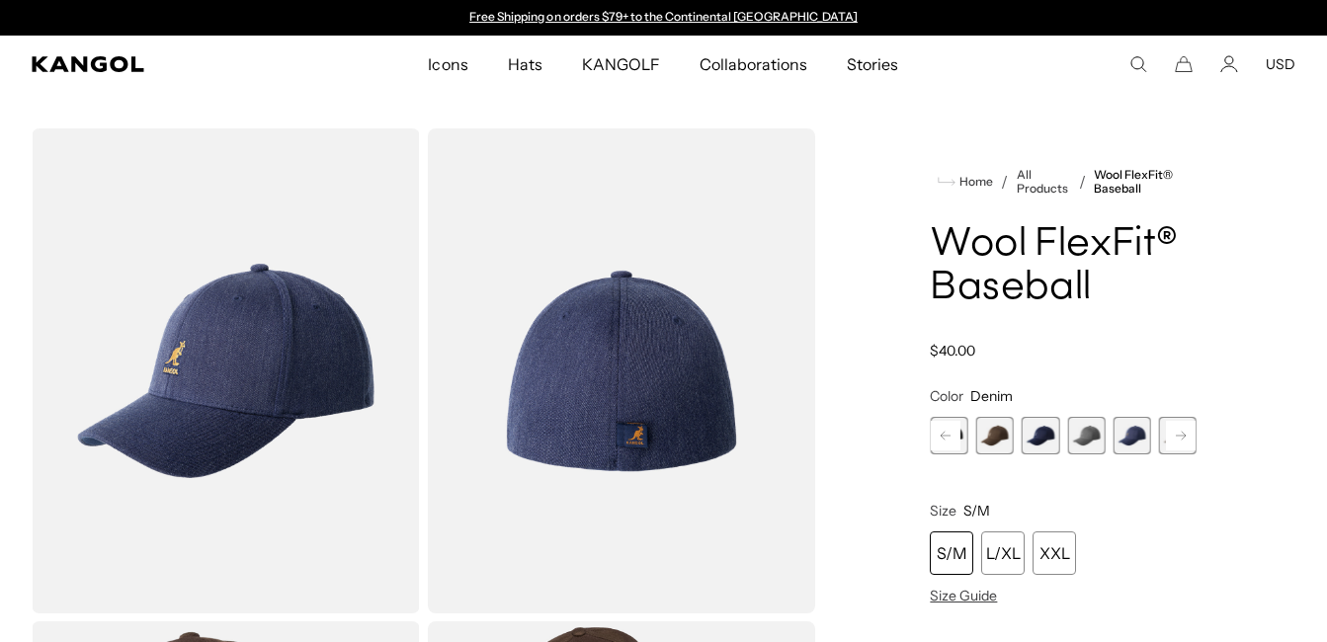
click at [1183, 437] on rect at bounding box center [1181, 436] width 30 height 30
click at [1183, 438] on rect at bounding box center [1181, 436] width 30 height 30
click at [1183, 439] on icon at bounding box center [1181, 436] width 10 height 8
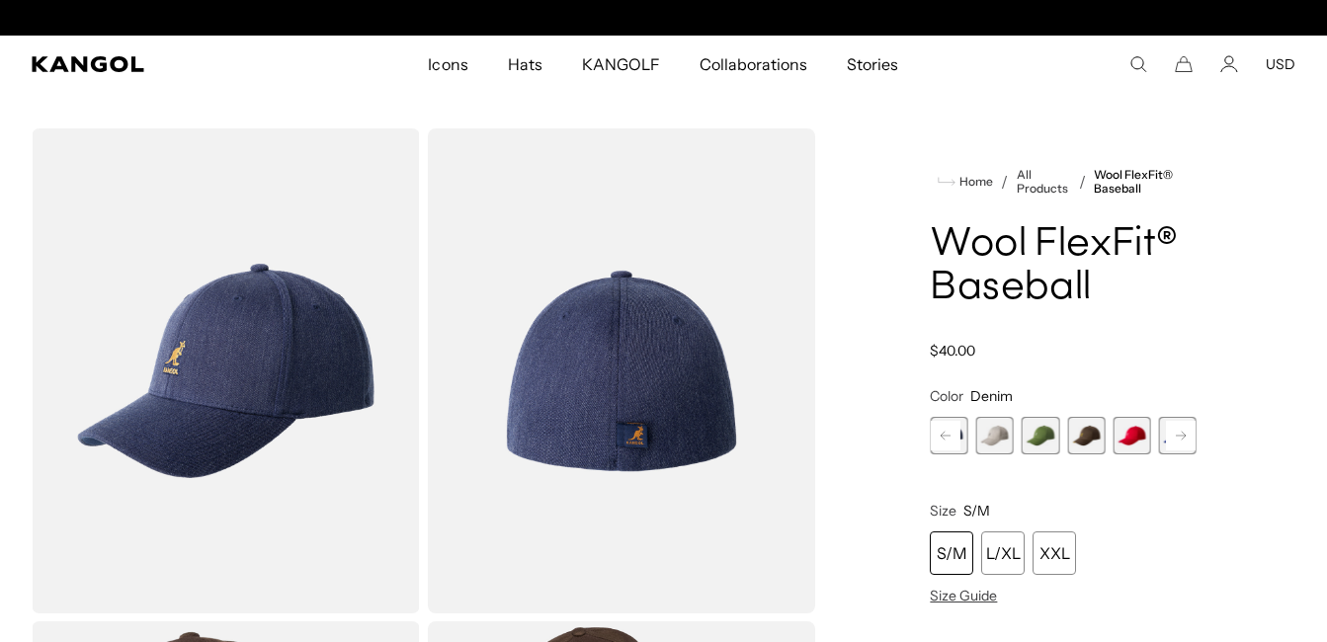
scroll to position [0, 407]
click at [1135, 434] on span "14 of 17" at bounding box center [1131, 436] width 38 height 38
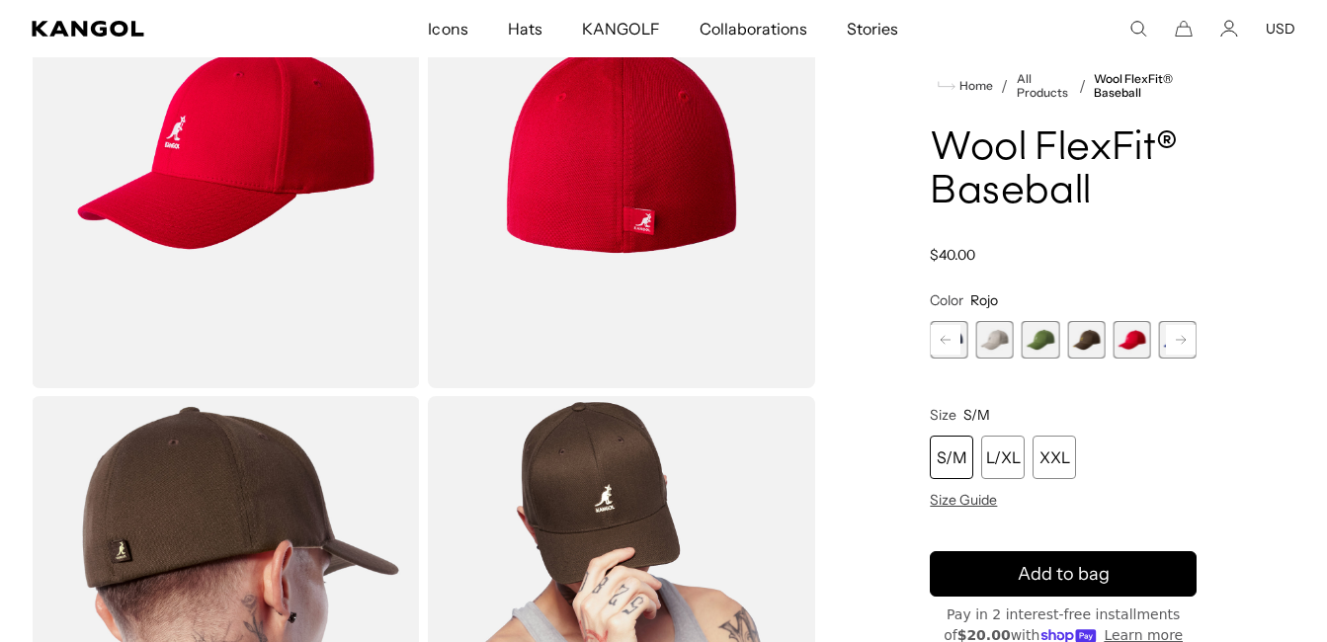
click at [275, 233] on img "Gallery Viewer" at bounding box center [226, 145] width 388 height 485
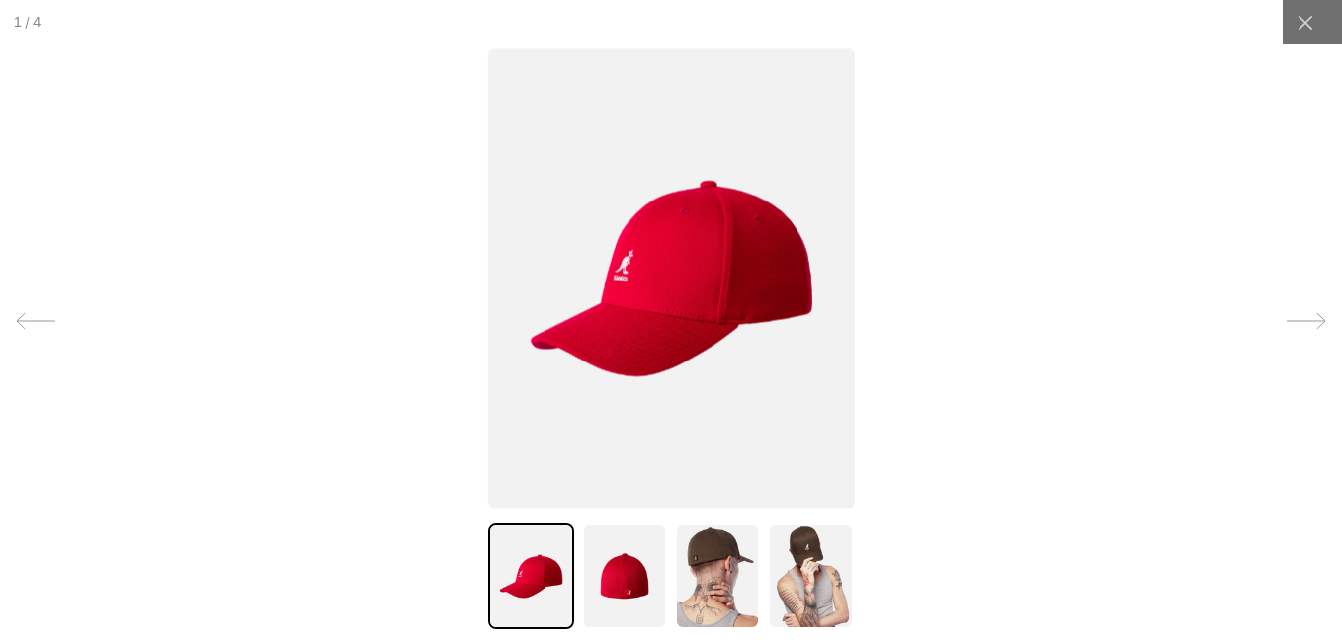
scroll to position [0, 407]
click at [1298, 317] on icon at bounding box center [1306, 321] width 40 height 40
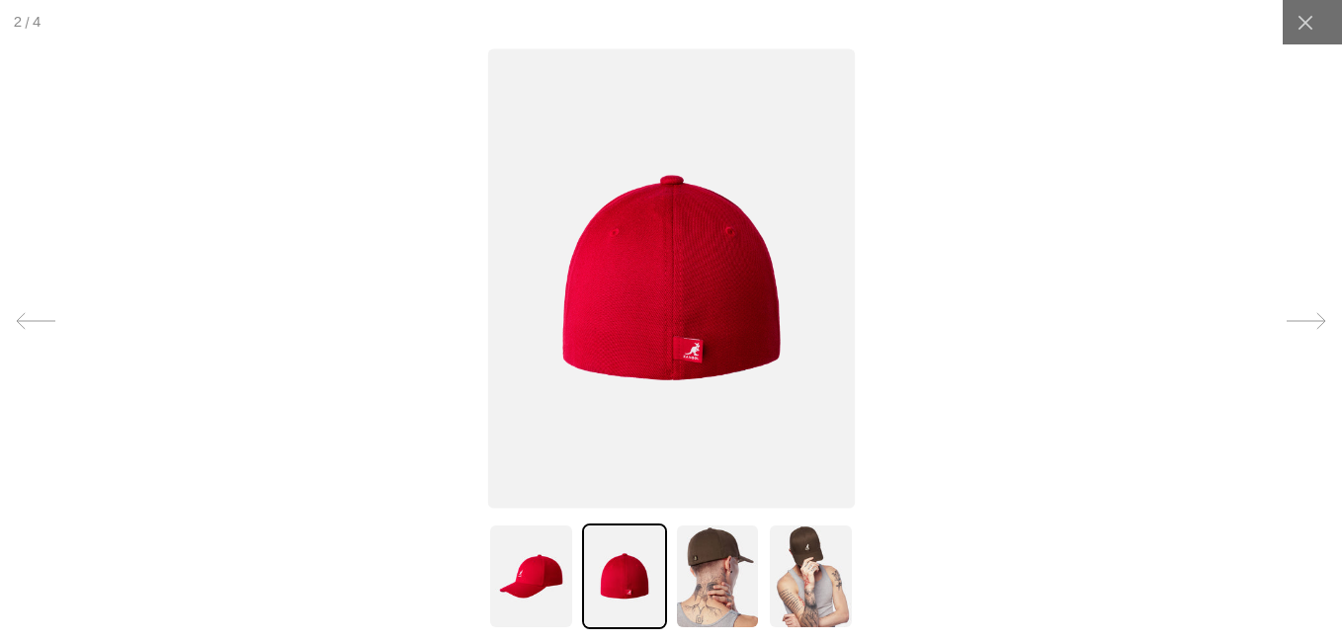
click at [1298, 317] on icon at bounding box center [1306, 321] width 40 height 40
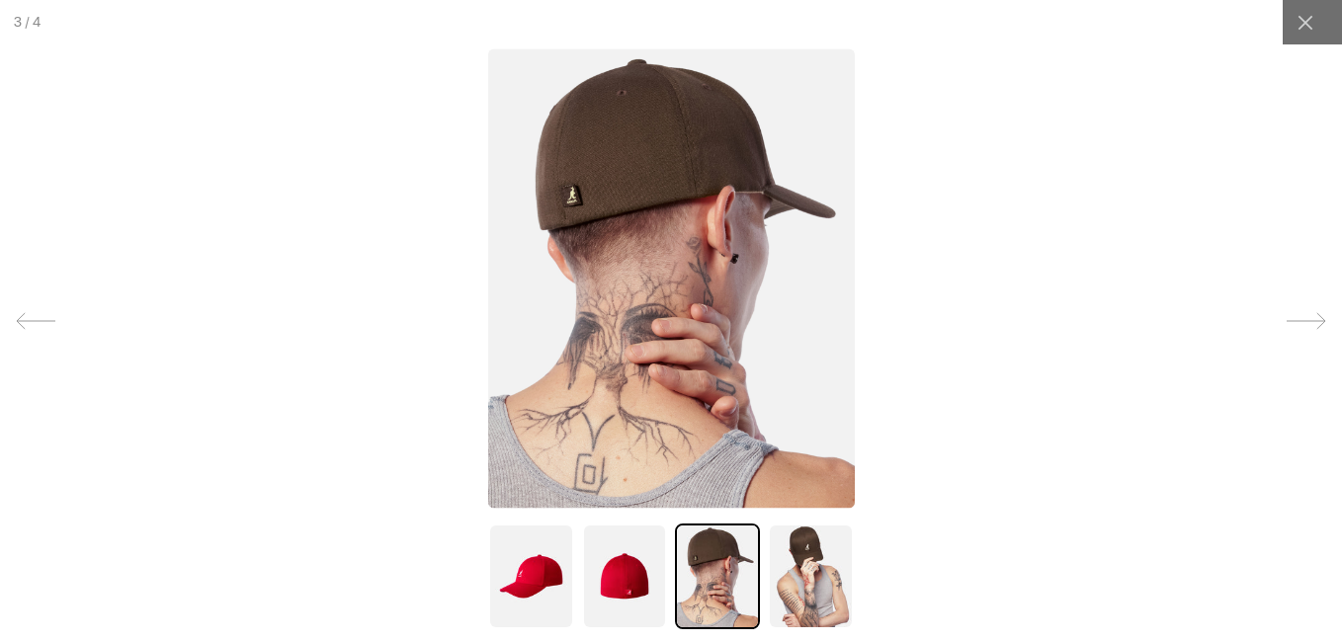
click at [34, 316] on icon at bounding box center [36, 321] width 40 height 40
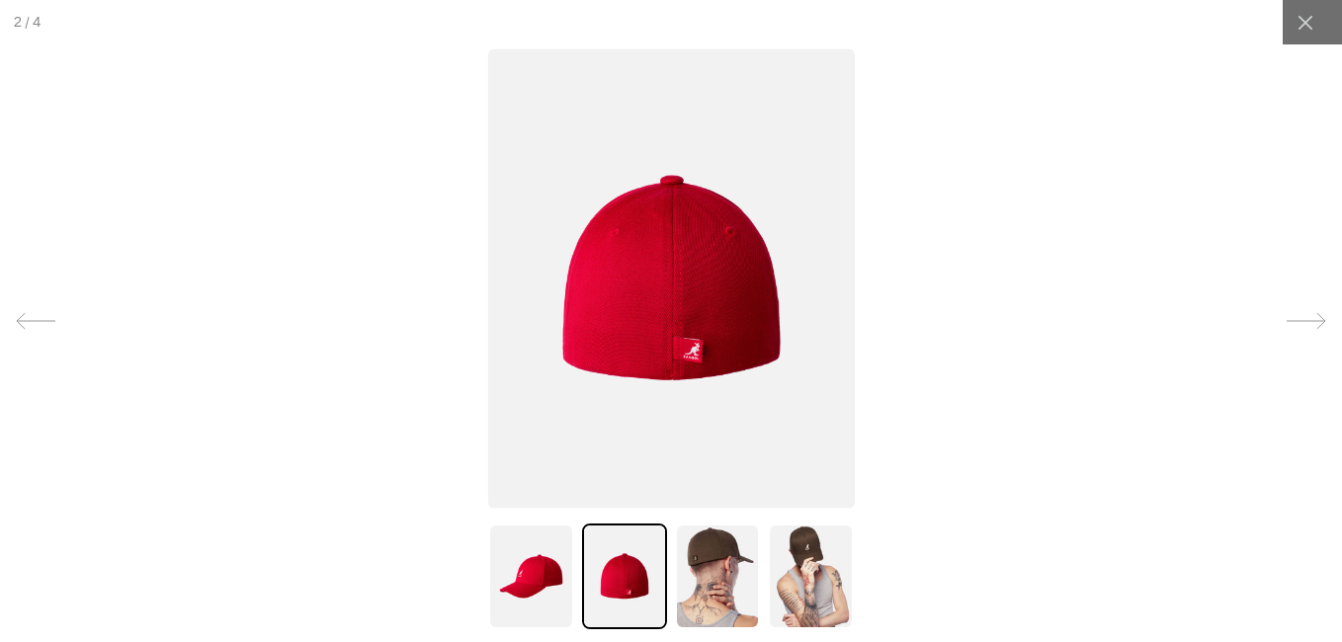
click at [36, 317] on icon at bounding box center [36, 321] width 40 height 40
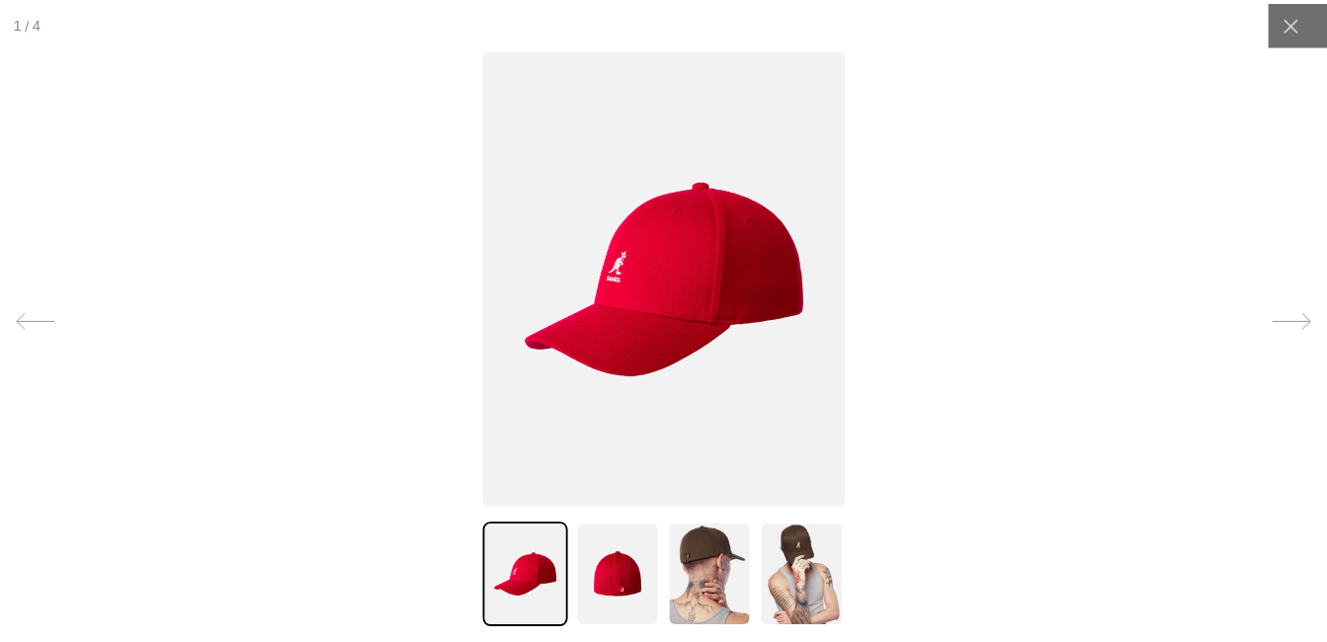
scroll to position [0, 0]
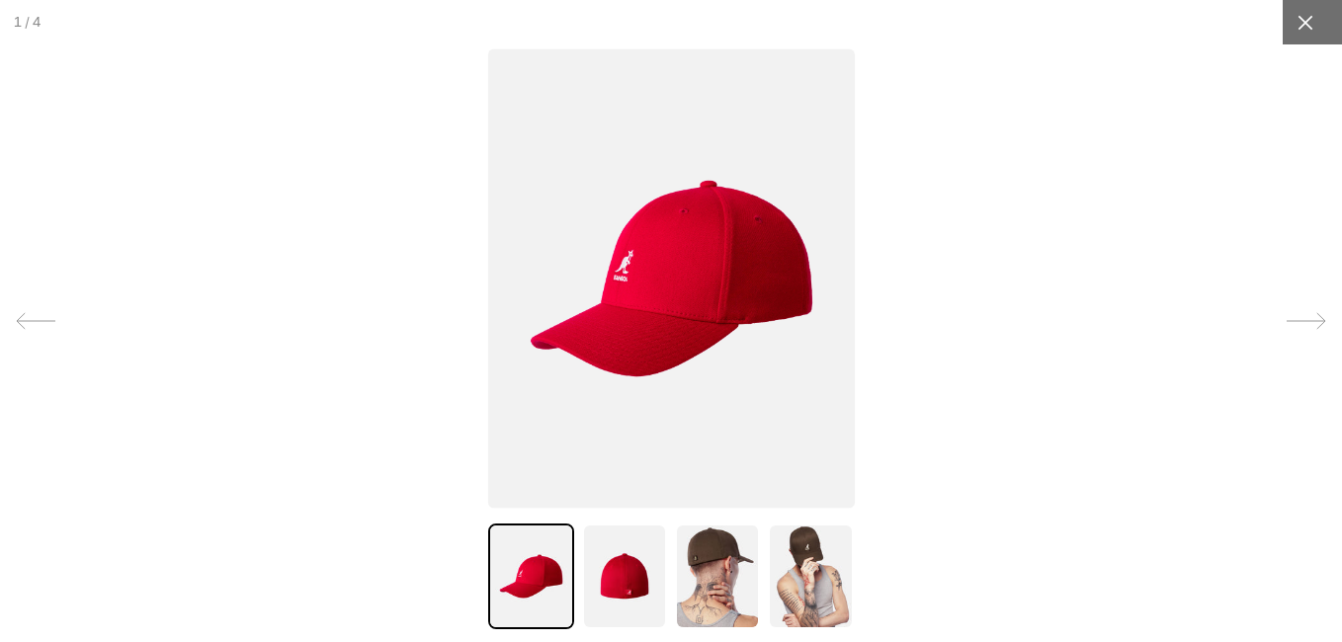
click at [1282, 30] on div at bounding box center [1304, 22] width 44 height 44
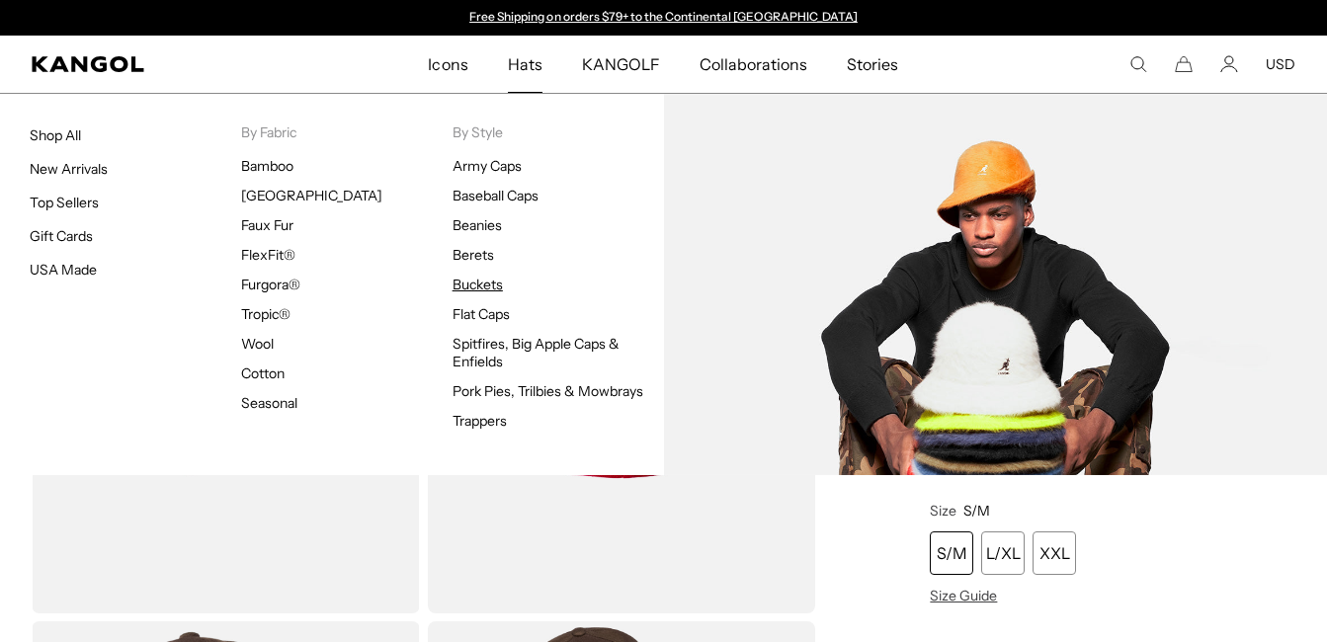
click at [471, 282] on link "Buckets" at bounding box center [477, 285] width 50 height 18
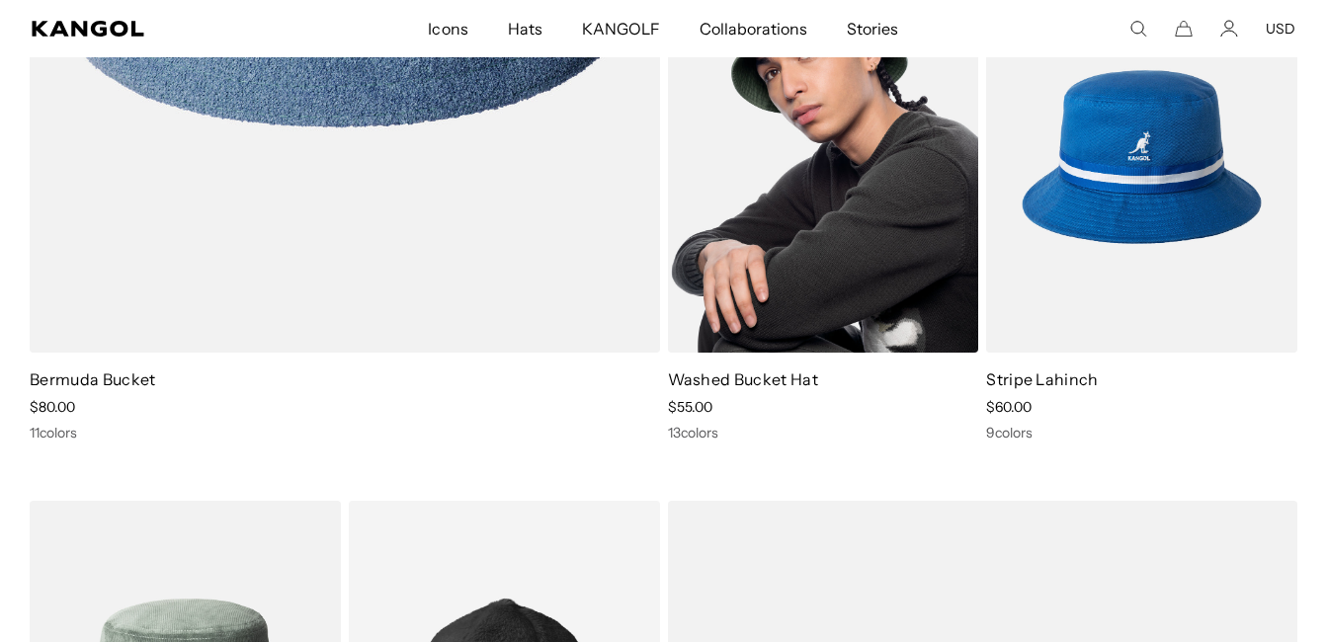
scroll to position [0, 407]
click at [871, 226] on img at bounding box center [823, 156] width 311 height 390
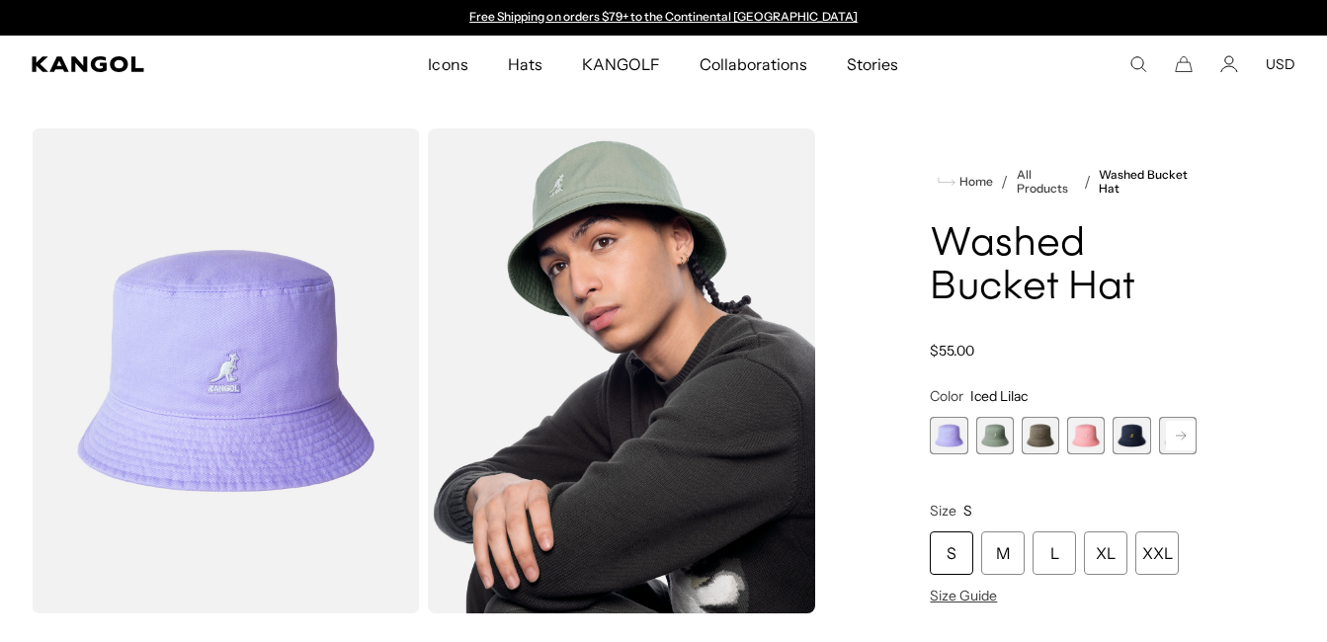
click at [993, 436] on span "2 of 13" at bounding box center [995, 436] width 38 height 38
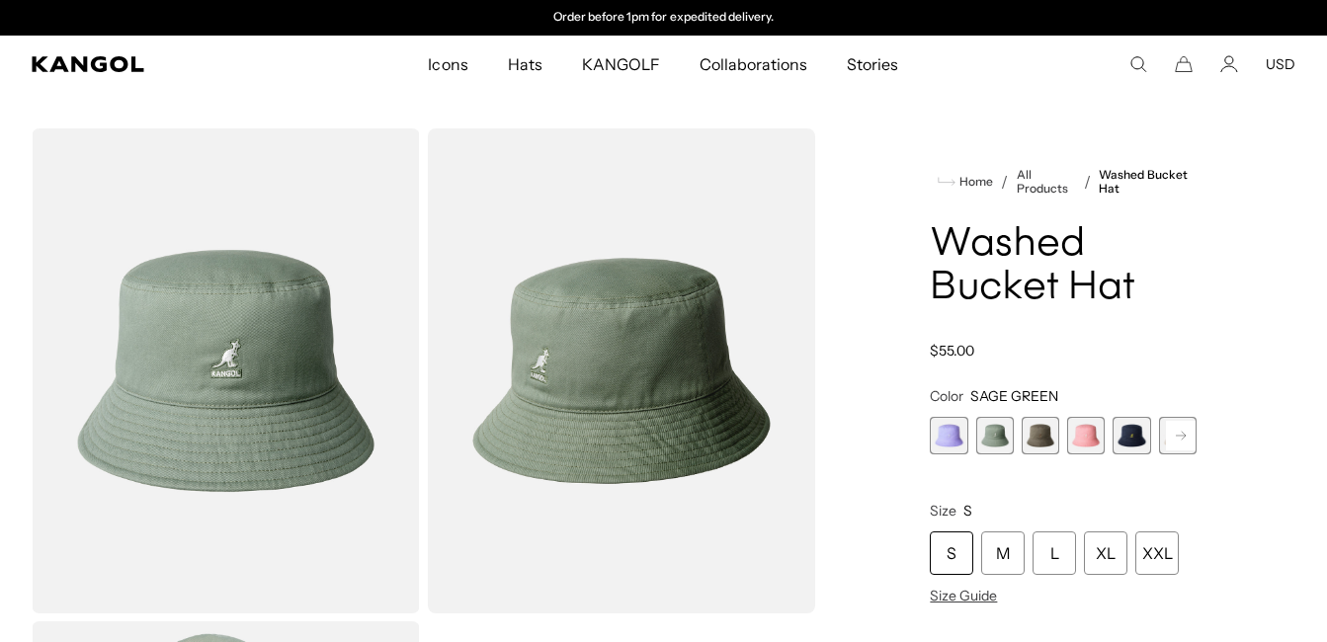
click at [1036, 437] on span "3 of 13" at bounding box center [1040, 436] width 38 height 38
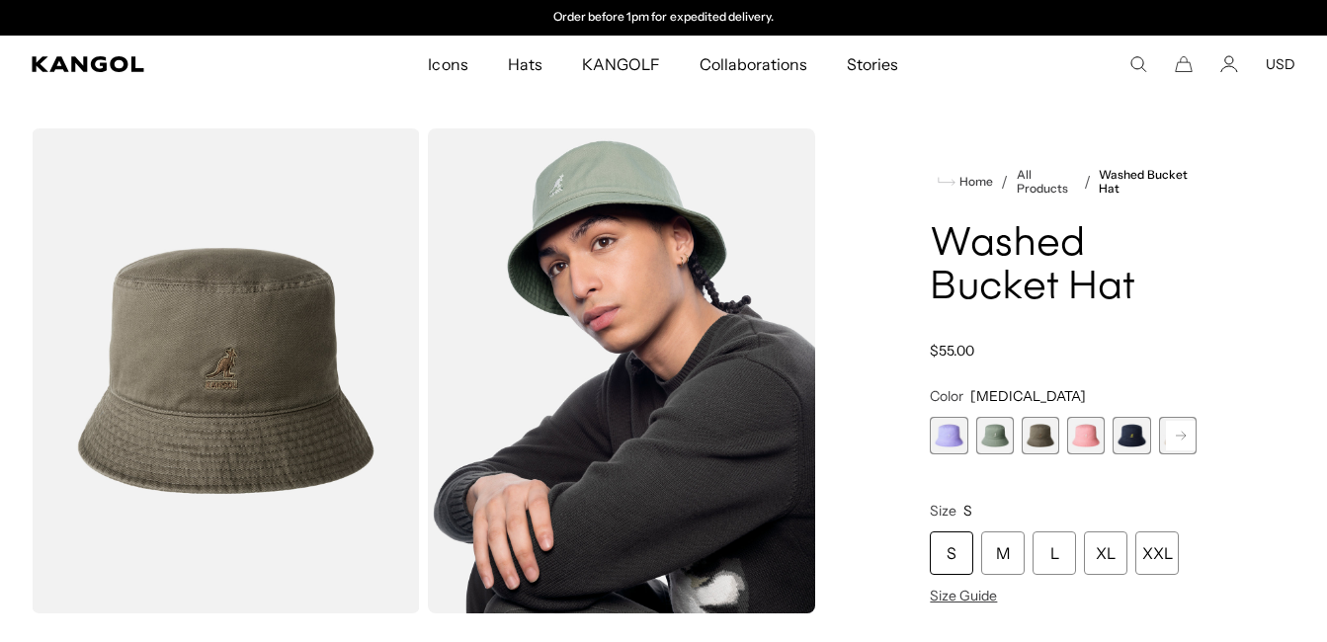
click at [1072, 439] on span "4 of 13" at bounding box center [1086, 436] width 38 height 38
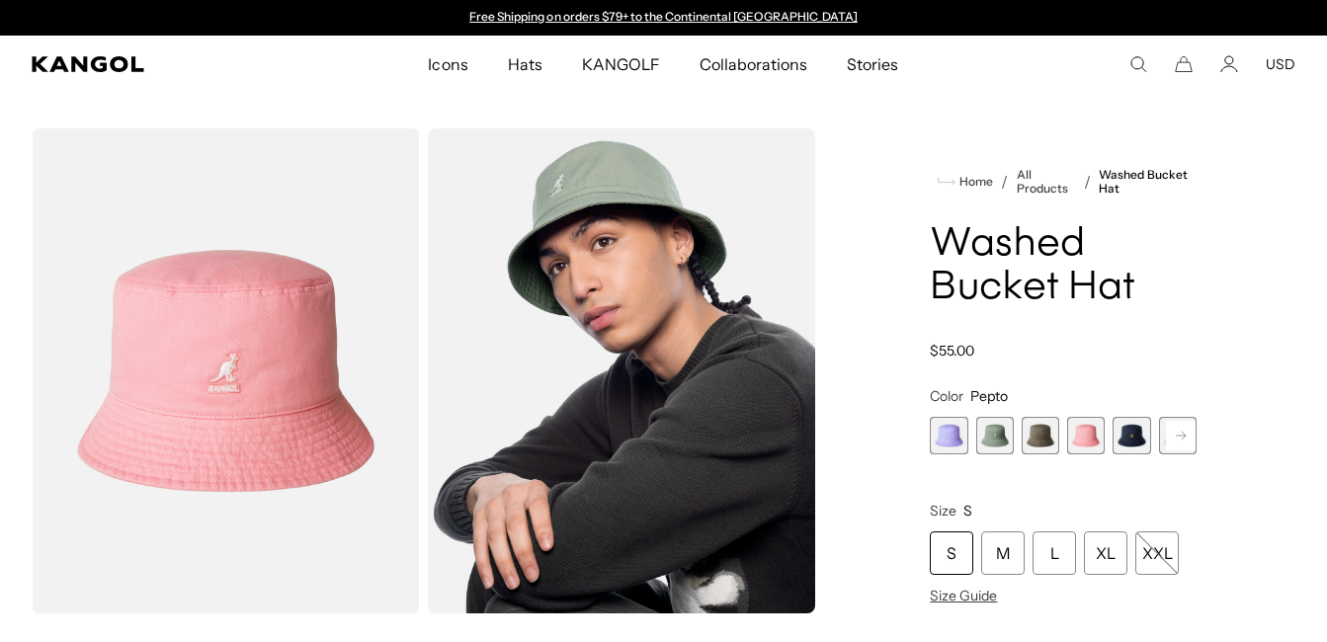
click at [1136, 441] on span "5 of 13" at bounding box center [1131, 436] width 38 height 38
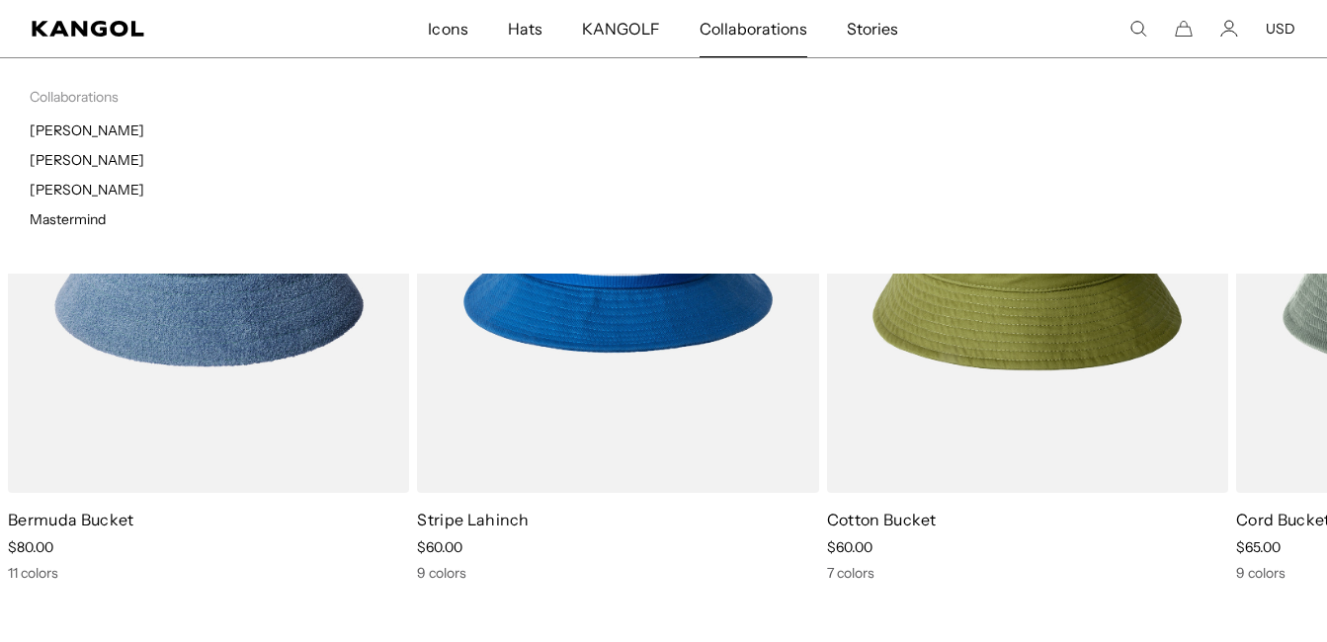
scroll to position [0, 407]
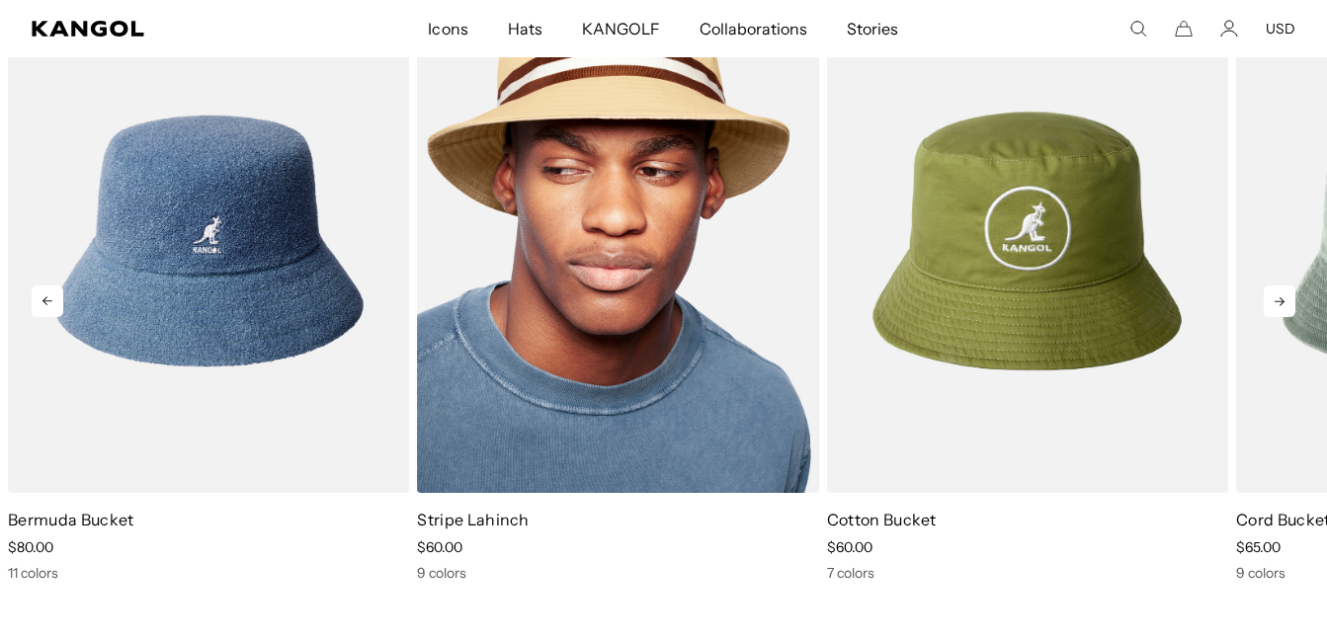
click at [682, 367] on img "2 of 5" at bounding box center [617, 241] width 401 height 504
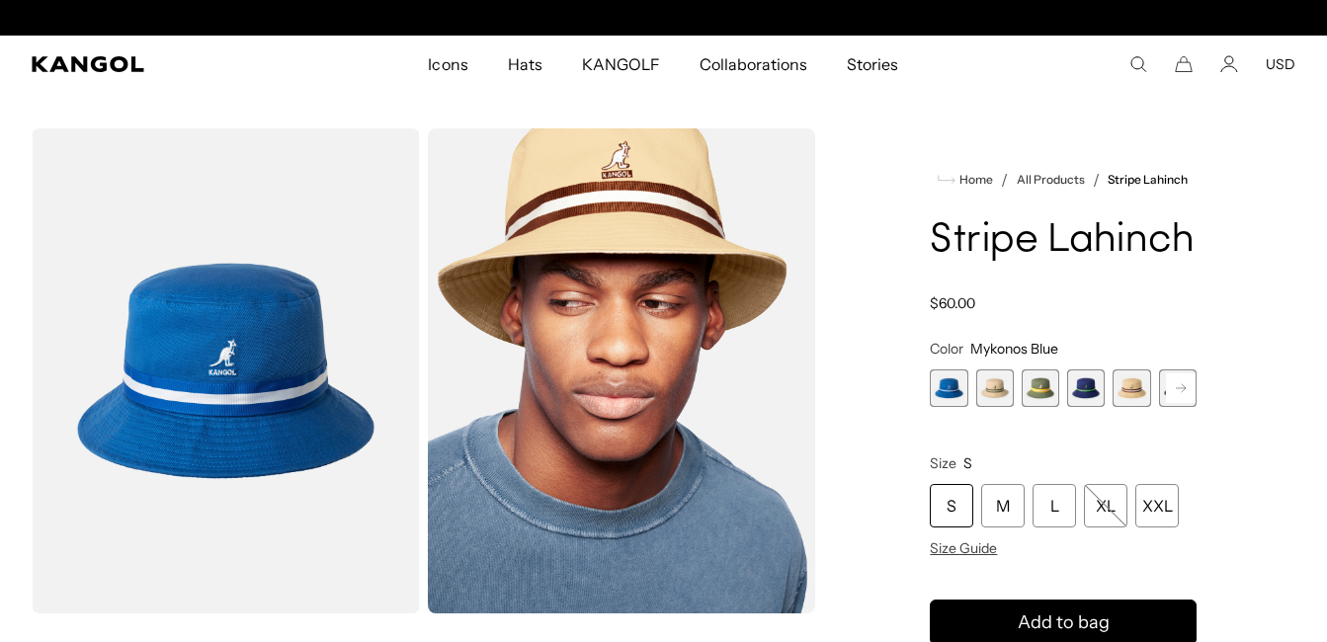
scroll to position [0, 407]
click at [1001, 389] on span "2 of 9" at bounding box center [995, 388] width 38 height 38
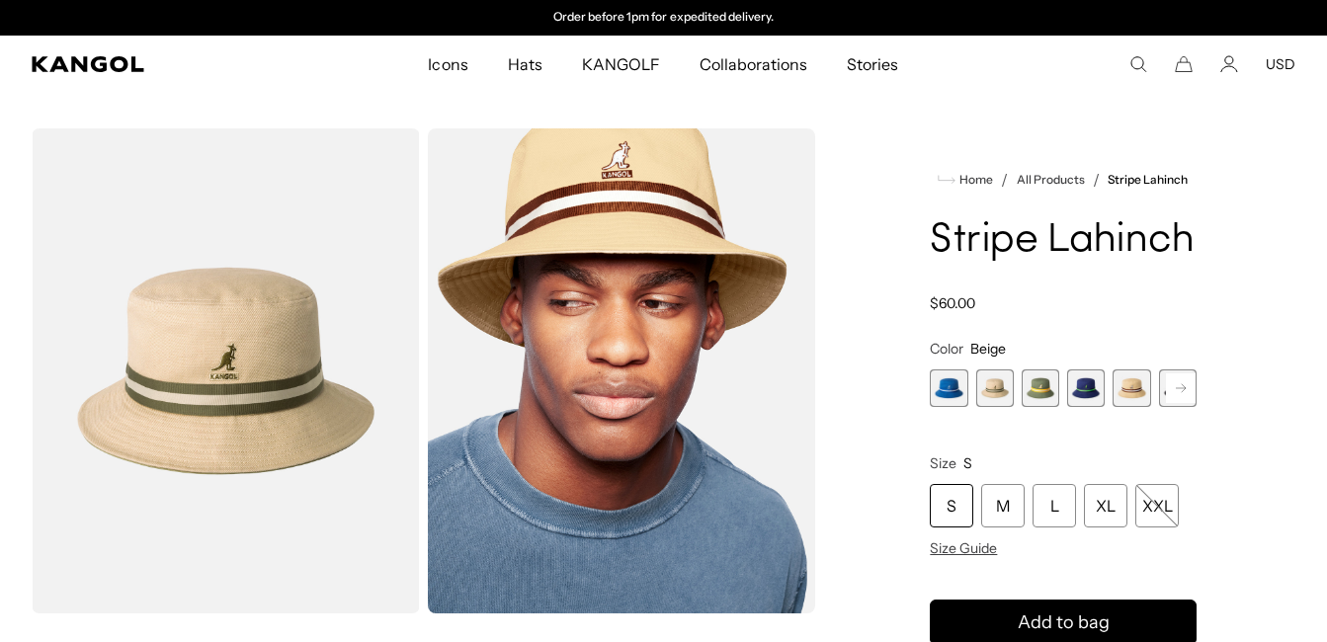
click at [1051, 392] on span "3 of 9" at bounding box center [1040, 388] width 38 height 38
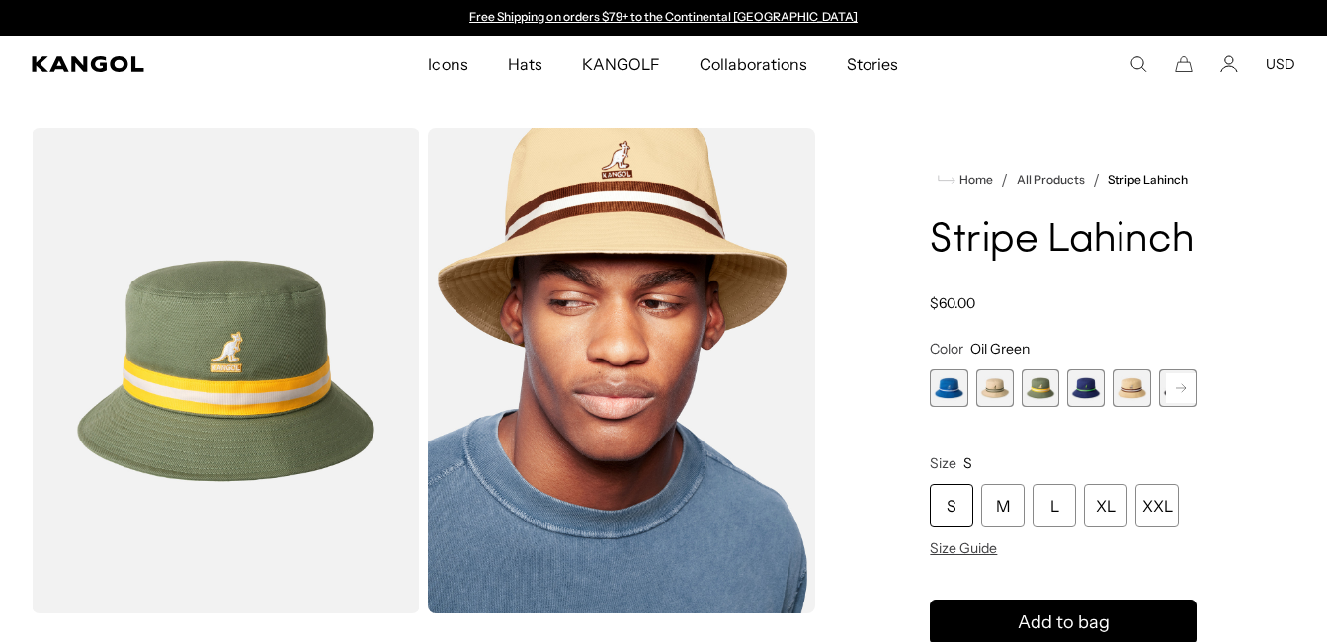
click at [1086, 398] on span "4 of 9" at bounding box center [1086, 388] width 38 height 38
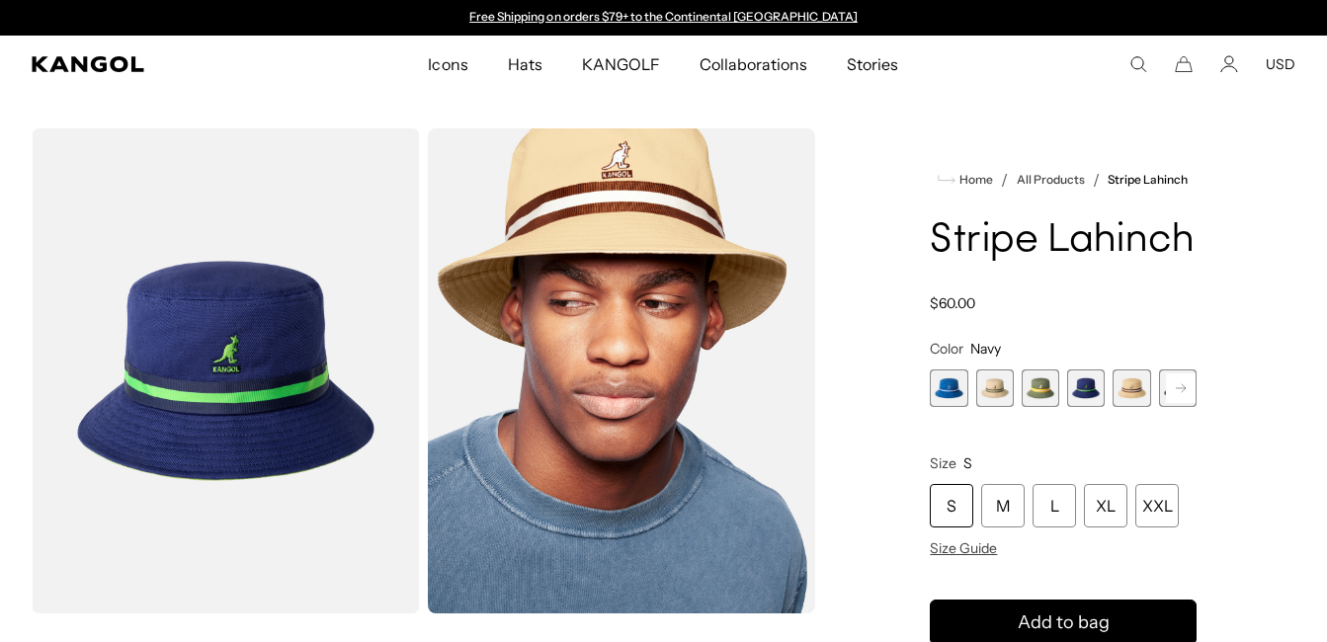
click at [1175, 410] on variant-selects "Color Navy Previous Next Mykonos Blue Variant sold out or unavailable Beige Var…" at bounding box center [1063, 448] width 267 height 217
